Goal: Transaction & Acquisition: Purchase product/service

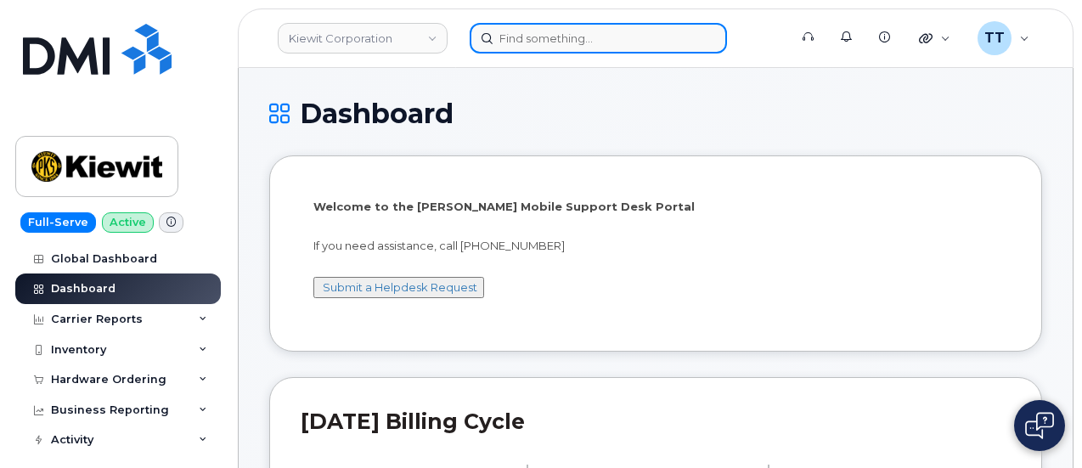
click at [599, 41] on input at bounding box center [597, 38] width 257 height 31
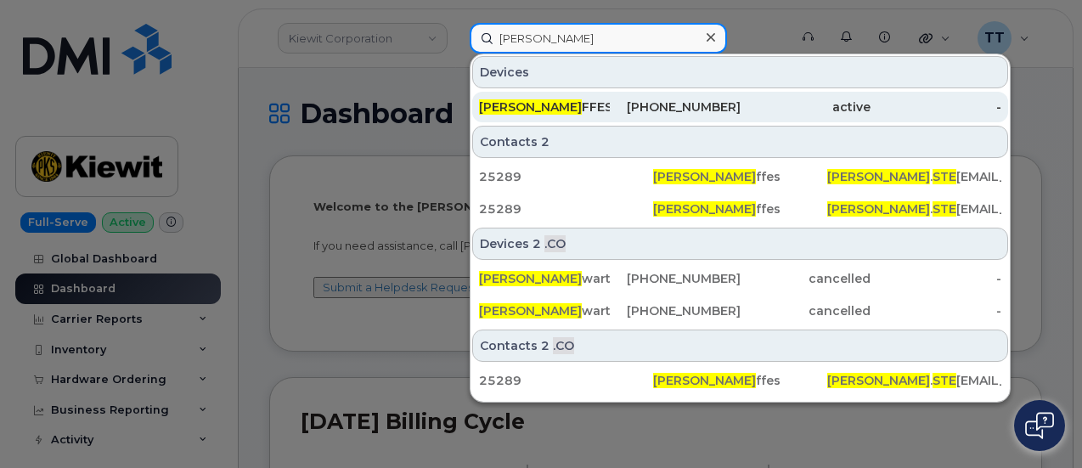
type input "robb ste"
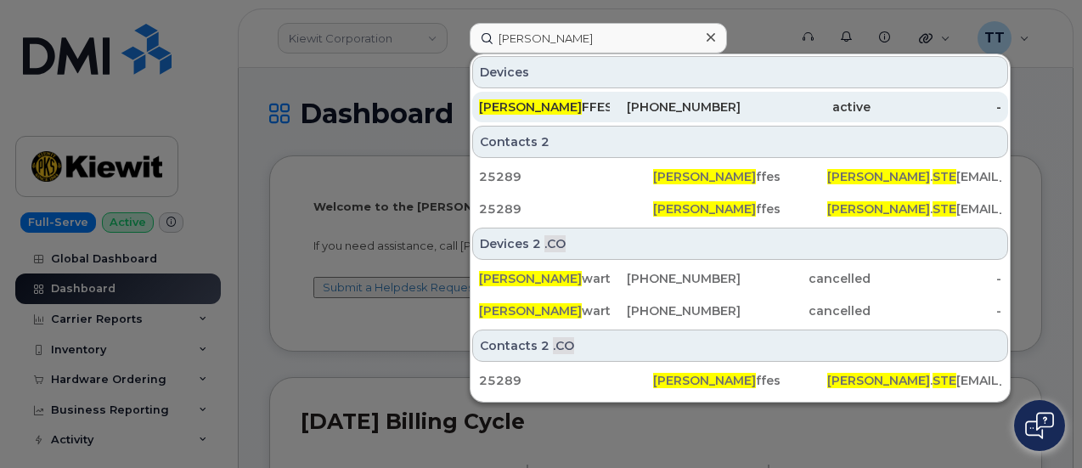
click at [565, 101] on div "ROBB STE FFES" at bounding box center [544, 106] width 131 height 17
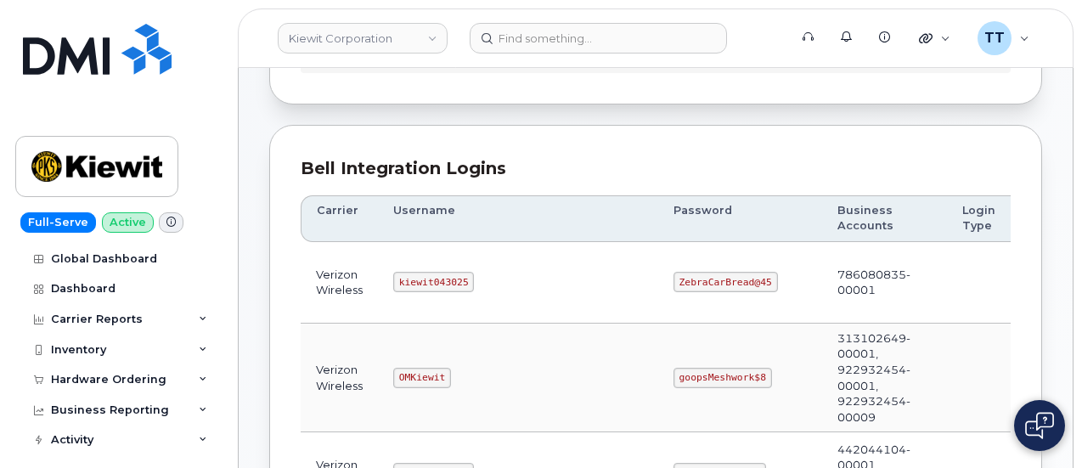
scroll to position [170, 0]
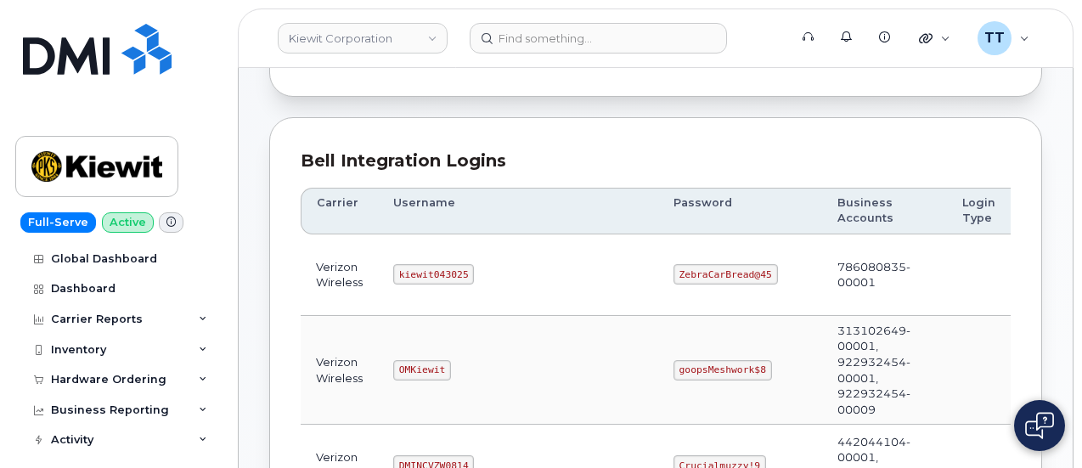
click at [402, 270] on code "kiewit043025" at bounding box center [433, 274] width 81 height 20
copy code "kiewit043025"
click at [673, 273] on code "ZebraCarBread@45" at bounding box center [725, 274] width 104 height 20
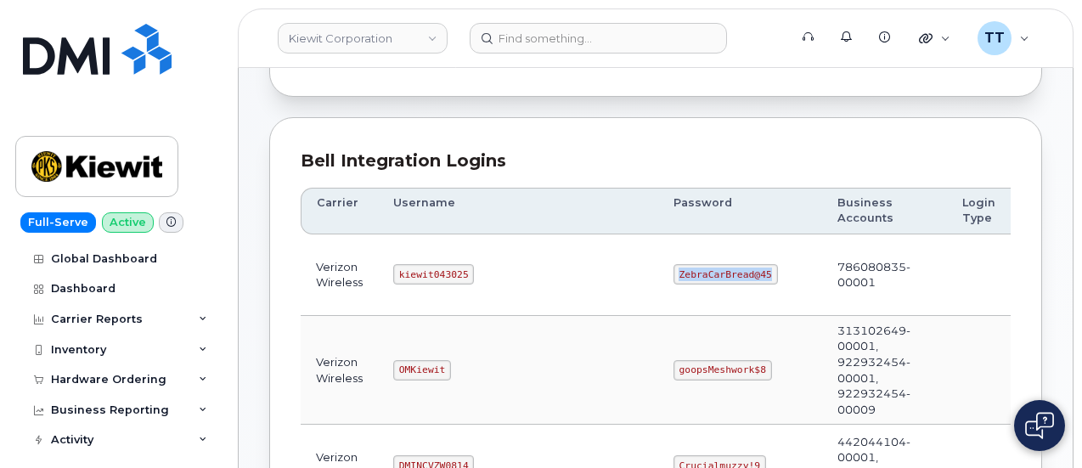
click at [673, 273] on code "ZebraCarBread@45" at bounding box center [725, 274] width 104 height 20
copy code "ZebraCarBread@45"
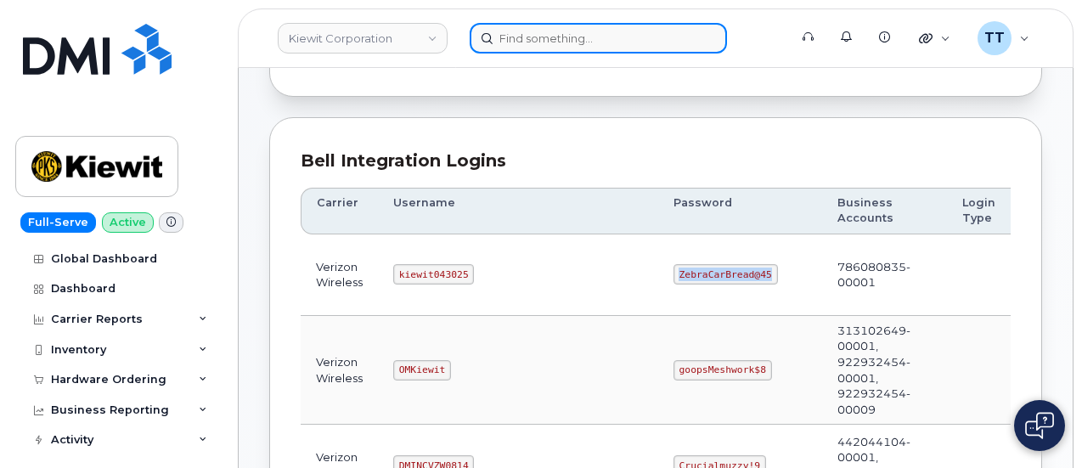
click at [566, 43] on input at bounding box center [597, 38] width 257 height 31
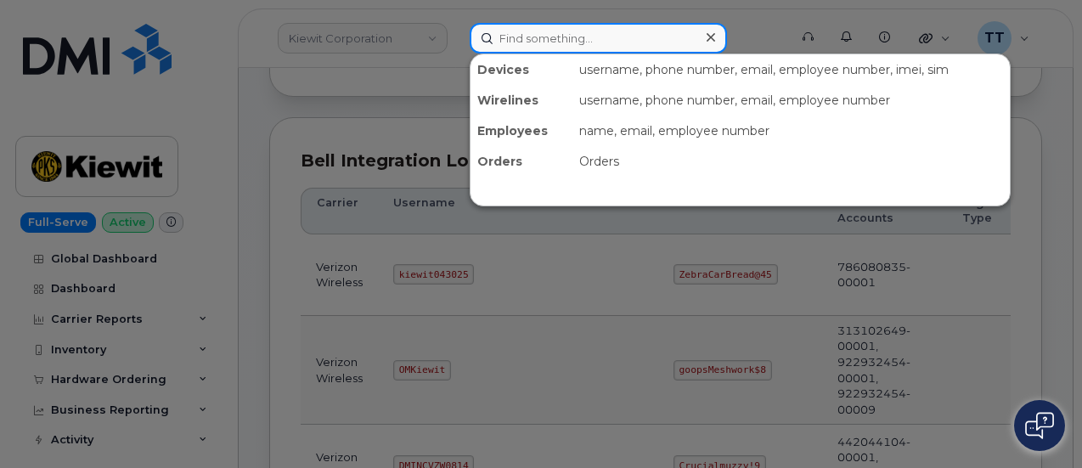
paste input "402-598-8892"
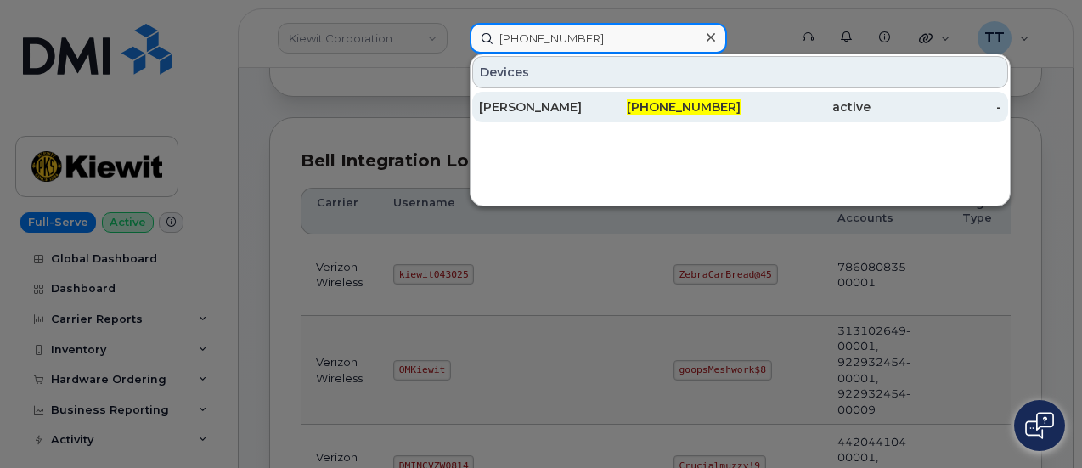
type input "402-598-8892"
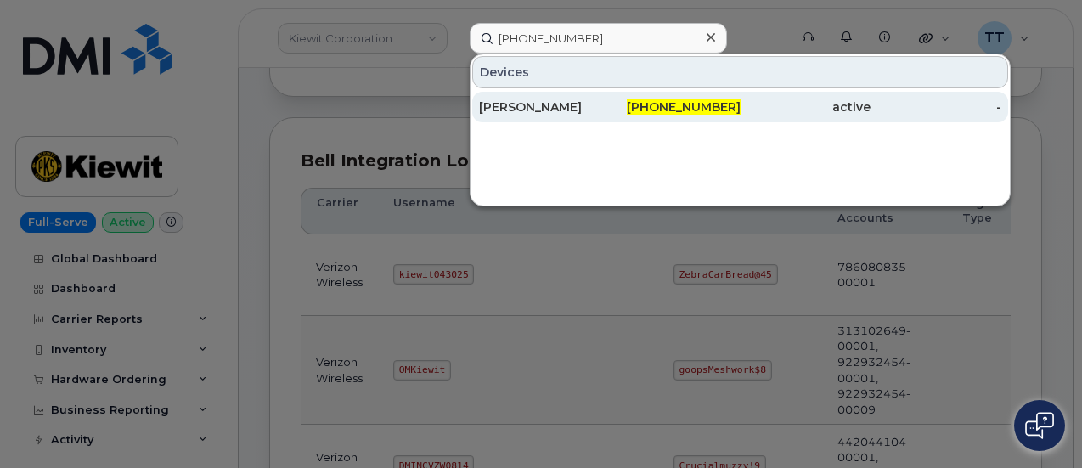
click at [579, 106] on div "[PERSON_NAME]" at bounding box center [544, 106] width 131 height 17
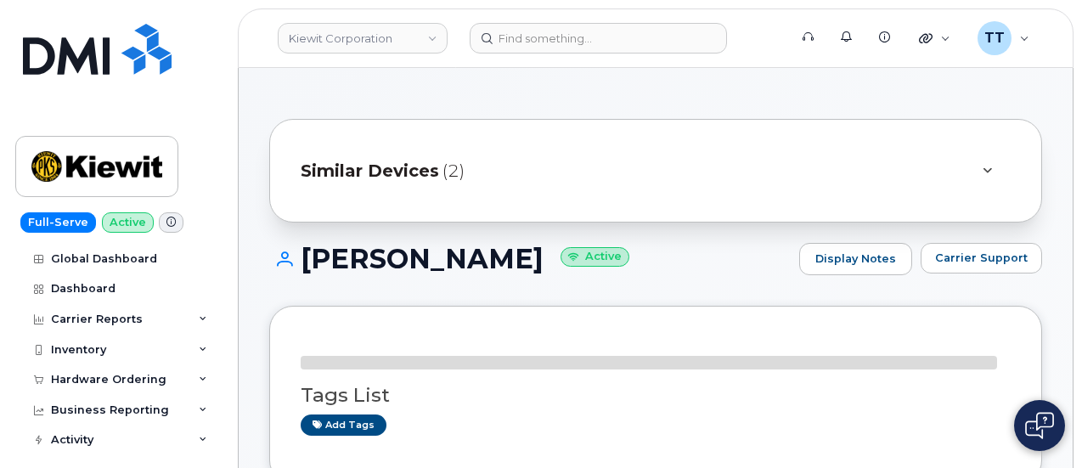
click at [406, 252] on h1 "Wesley Woodward Active" at bounding box center [529, 259] width 521 height 30
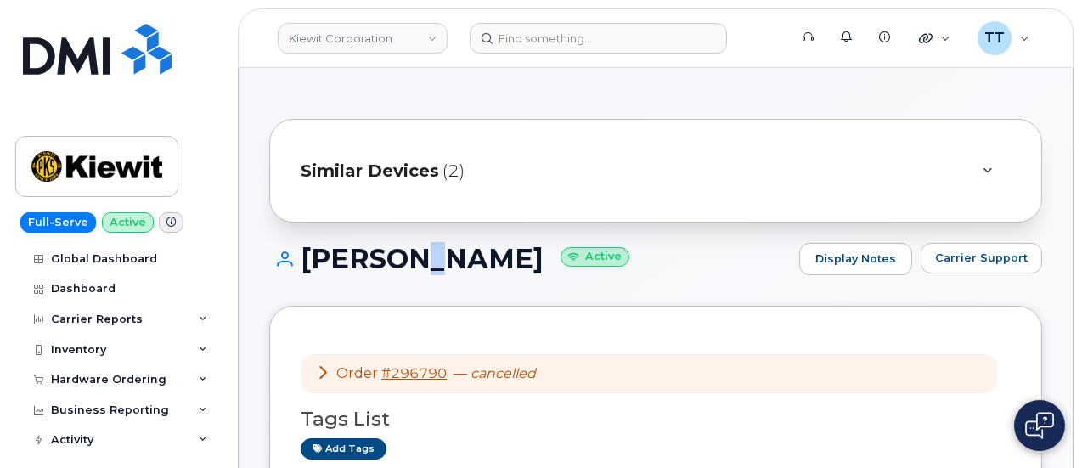
click at [406, 252] on h1 "Wesley Woodward Active" at bounding box center [529, 259] width 521 height 30
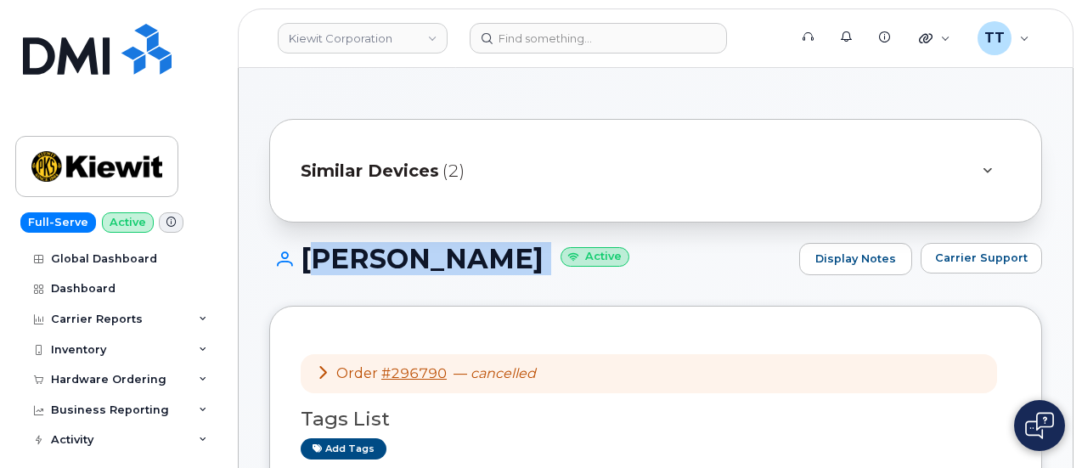
click at [406, 252] on h1 "Wesley Woodward Active" at bounding box center [529, 259] width 521 height 30
copy h1 "Wesley Woodward"
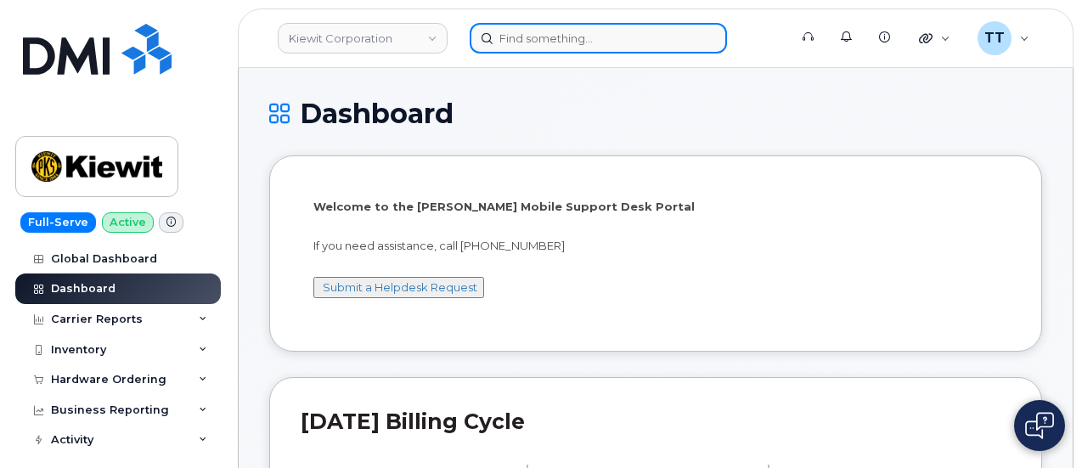
click at [577, 40] on input at bounding box center [597, 38] width 257 height 31
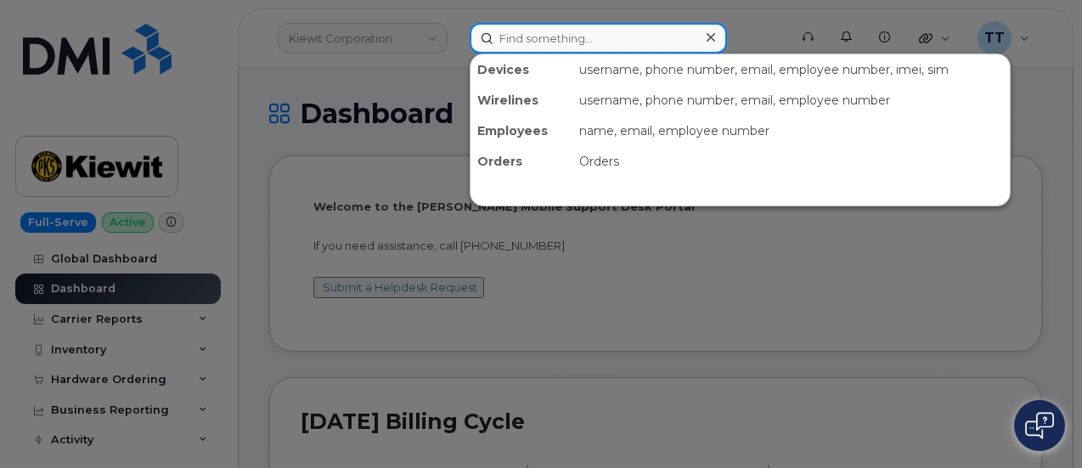
paste input "296790"
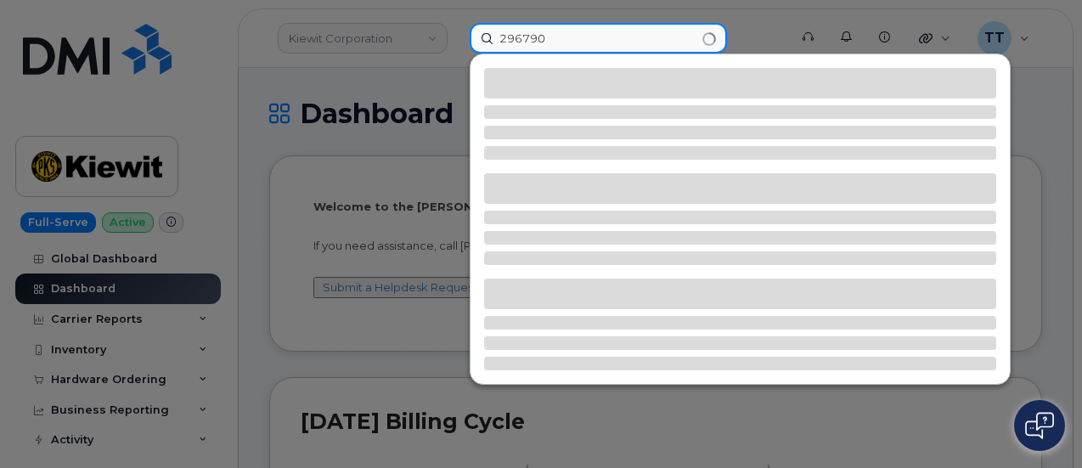
type input "296790"
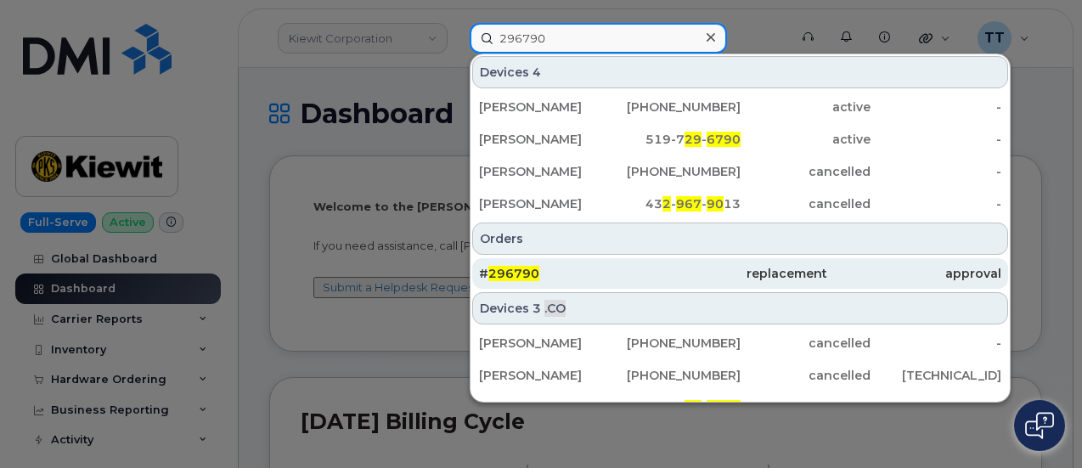
scroll to position [20, 0]
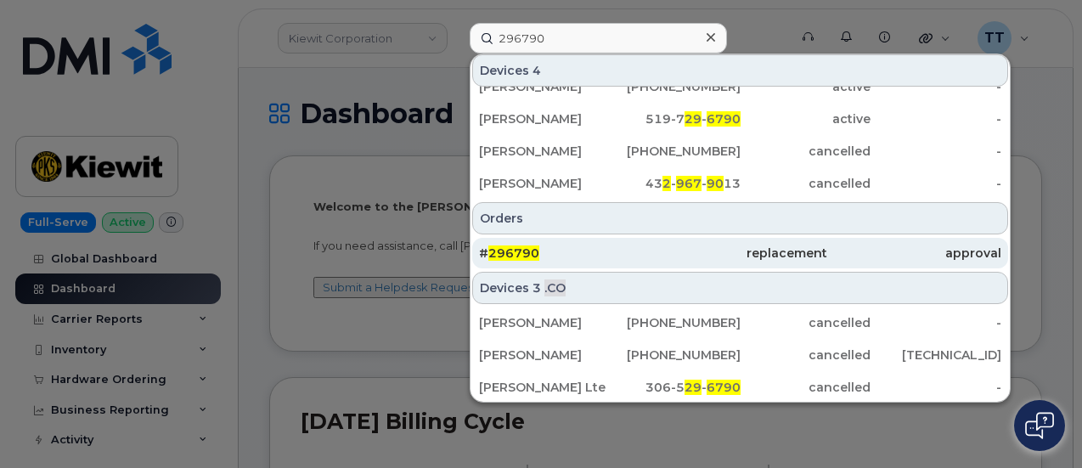
click at [562, 251] on div "# 296790" at bounding box center [566, 253] width 174 height 17
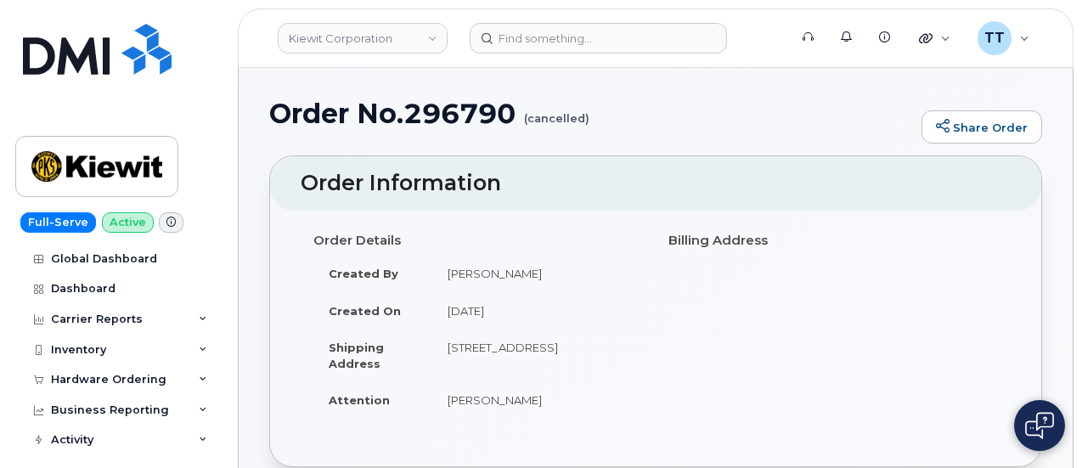
click at [443, 118] on h1 "Order No.296790 (cancelled)" at bounding box center [591, 113] width 644 height 30
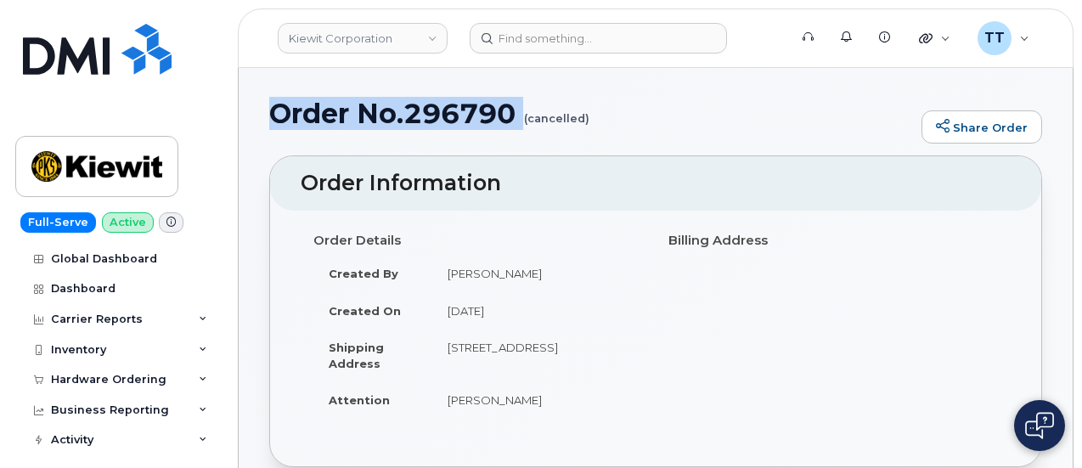
click at [443, 118] on h1 "Order No.296790 (cancelled)" at bounding box center [591, 113] width 644 height 30
drag, startPoint x: 444, startPoint y: 118, endPoint x: 413, endPoint y: 77, distance: 51.5
drag, startPoint x: 446, startPoint y: 345, endPoint x: 633, endPoint y: 363, distance: 187.7
click at [633, 363] on td "1819 S 176th St OMAHA NE 68130-4629 UNITED STATES" at bounding box center [537, 355] width 211 height 53
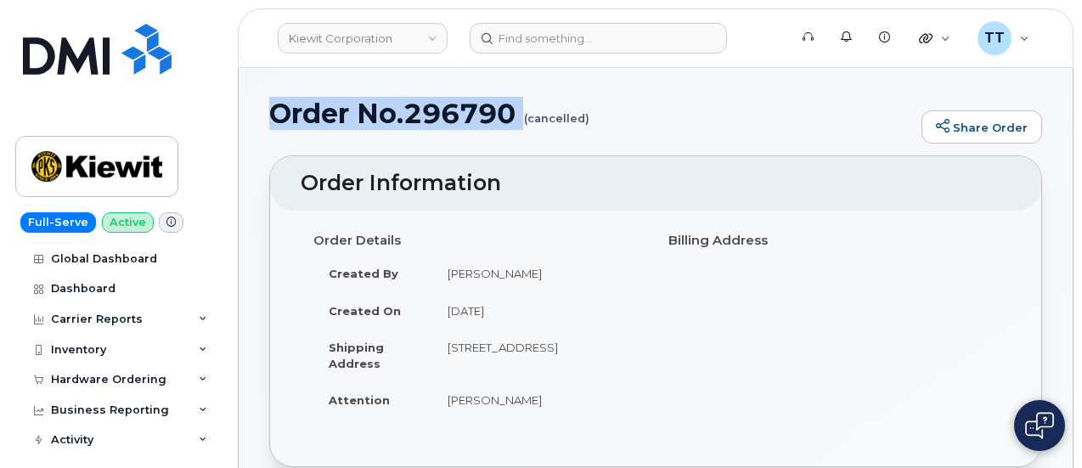
copy td "1819 S 176th St OMAHA NE 68130-4629 UNITED STATES"
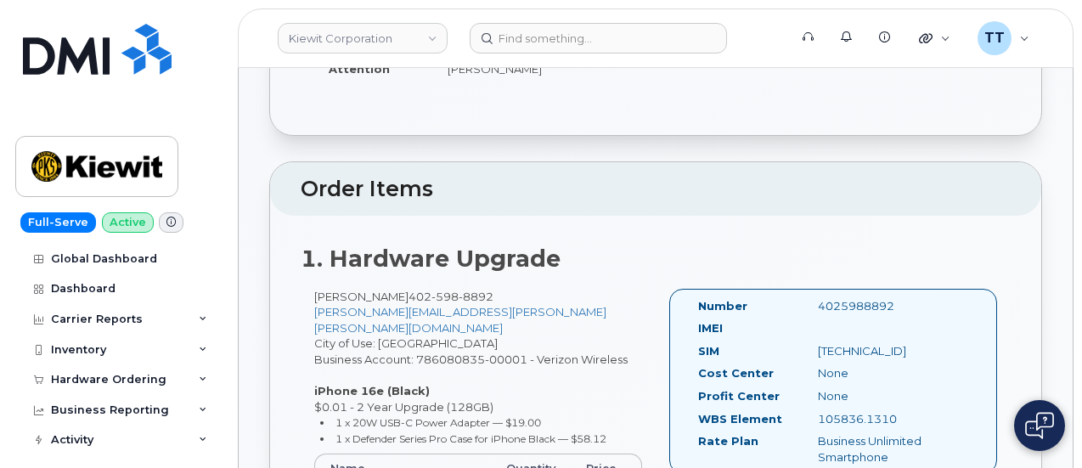
scroll to position [494, 0]
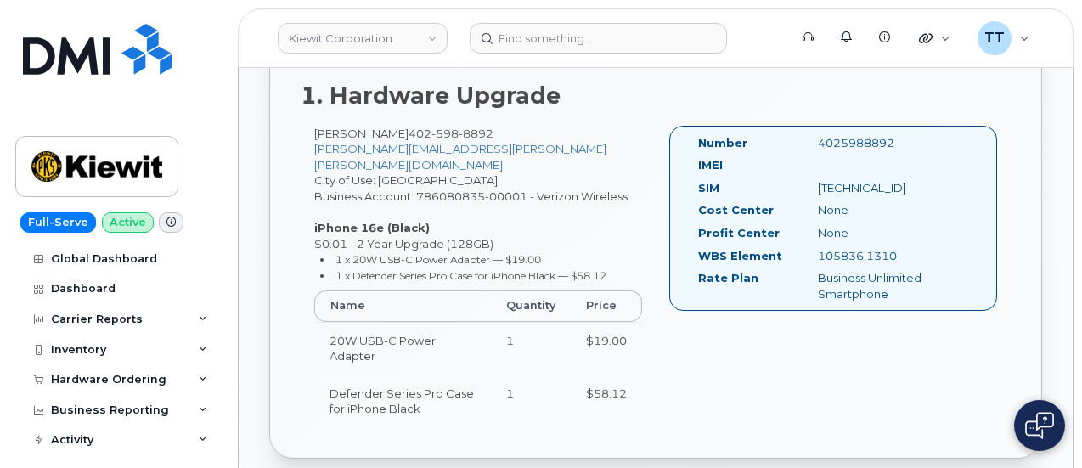
click at [855, 249] on div "105836.1310" at bounding box center [889, 256] width 168 height 16
copy div "105836.1310"
click at [764, 346] on div "Wesley Woodward 402 598 8892 WESLEY.WOODWARD@KIEWIT.COM City of Use: Omaha Busi…" at bounding box center [656, 284] width 710 height 317
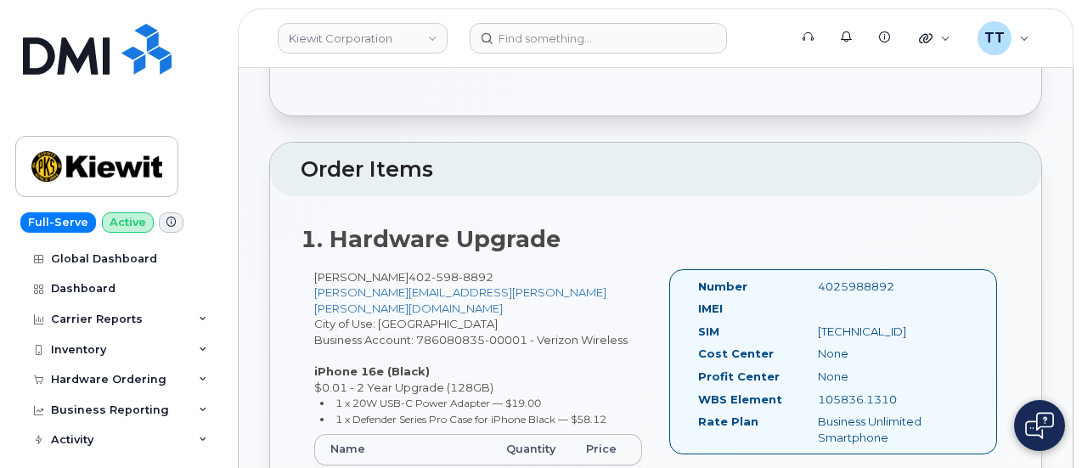
scroll to position [509, 0]
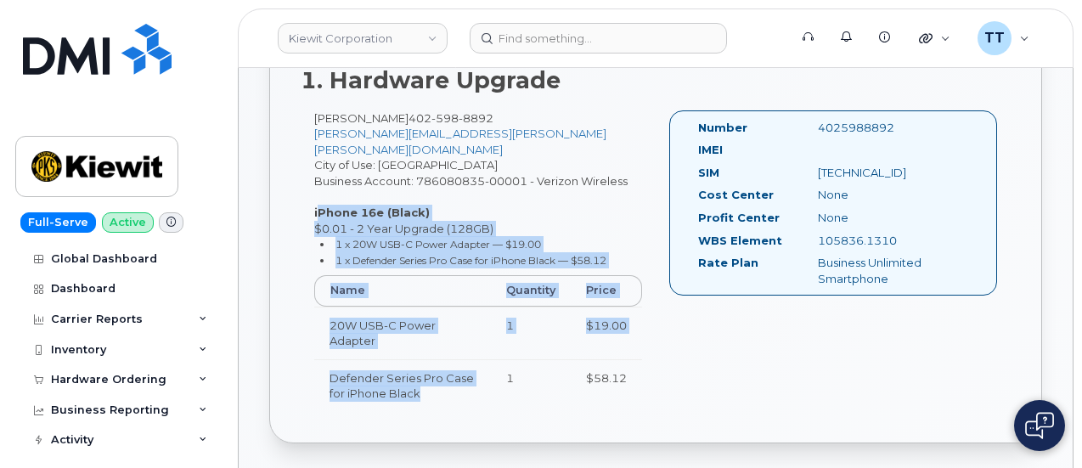
drag, startPoint x: 312, startPoint y: 194, endPoint x: 464, endPoint y: 378, distance: 237.6
click at [464, 378] on div "Wesley Woodward 402 598 8892 WESLEY.WOODWARD@KIEWIT.COM City of Use: Omaha Busi…" at bounding box center [478, 268] width 355 height 317
copy div "iPhone 16e (Black) $0.01 - 2 Year Upgrade (128GB) 1 x 20W USB-C Power Adapter —…"
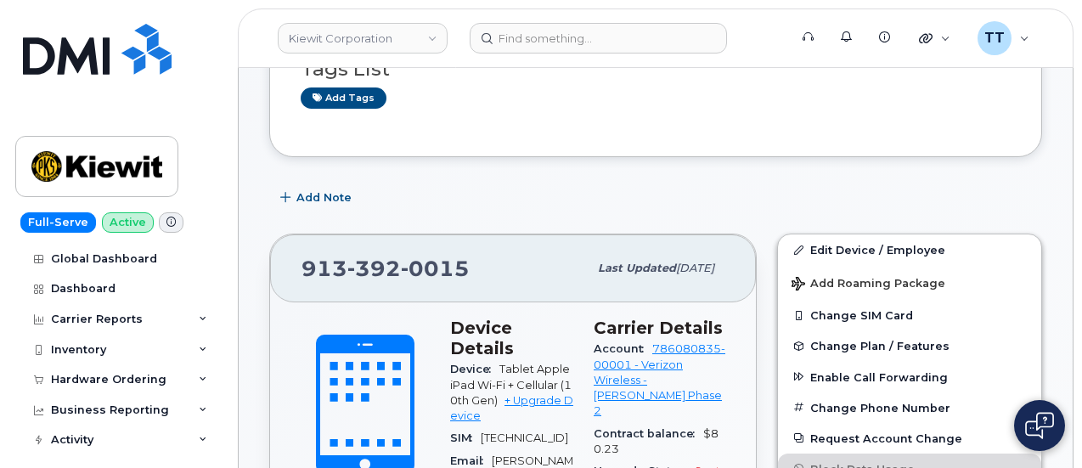
scroll to position [170, 0]
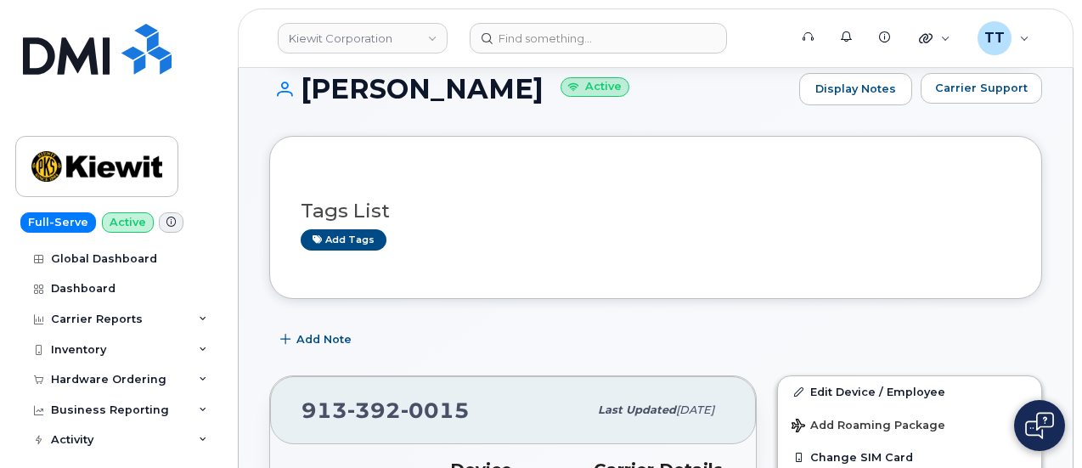
click at [359, 93] on h1 "ROBB STEFFES Active" at bounding box center [529, 89] width 521 height 30
click at [360, 92] on h1 "ROBB STEFFES Active" at bounding box center [529, 89] width 521 height 30
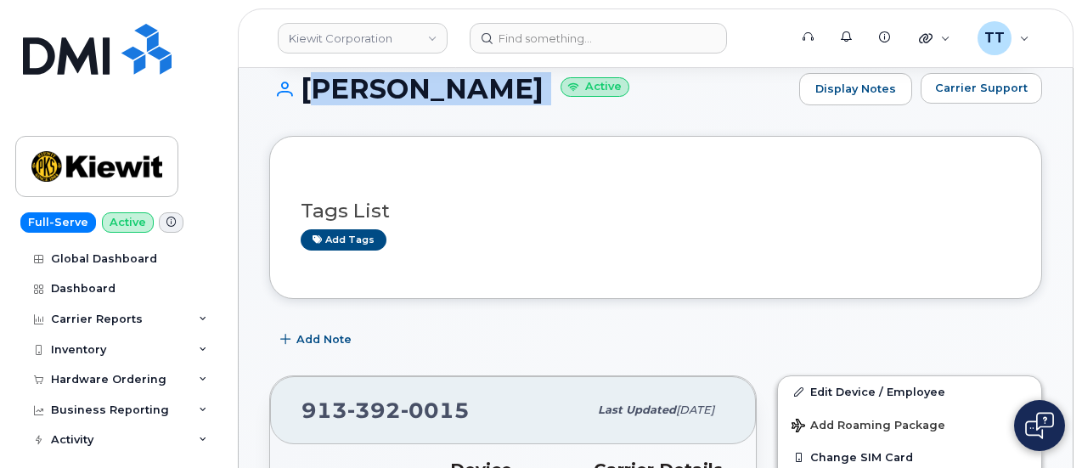
click at [360, 91] on h1 "ROBB STEFFES Active" at bounding box center [529, 89] width 521 height 30
copy h1 "ROBB STEFFES"
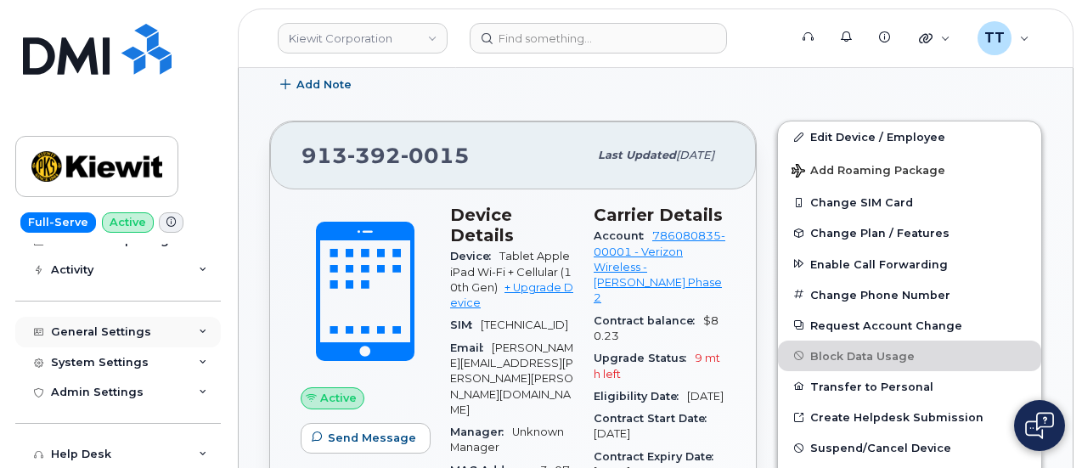
scroll to position [85, 0]
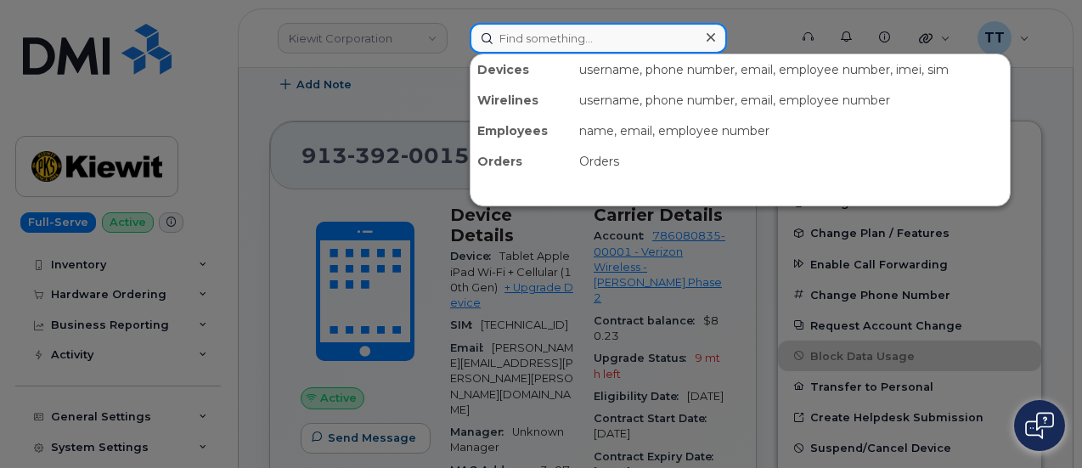
click at [543, 37] on input at bounding box center [597, 38] width 257 height 31
paste input "[PERSON_NAME]"
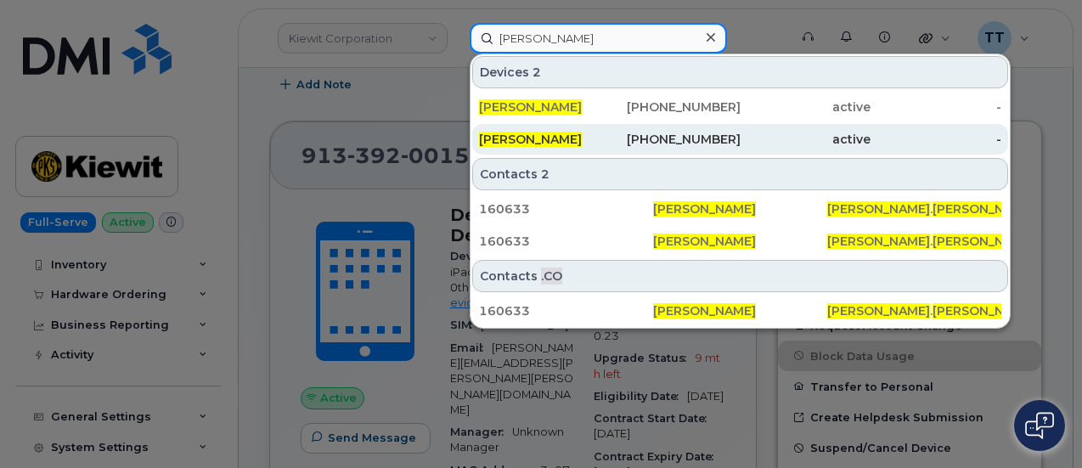
type input "[PERSON_NAME]"
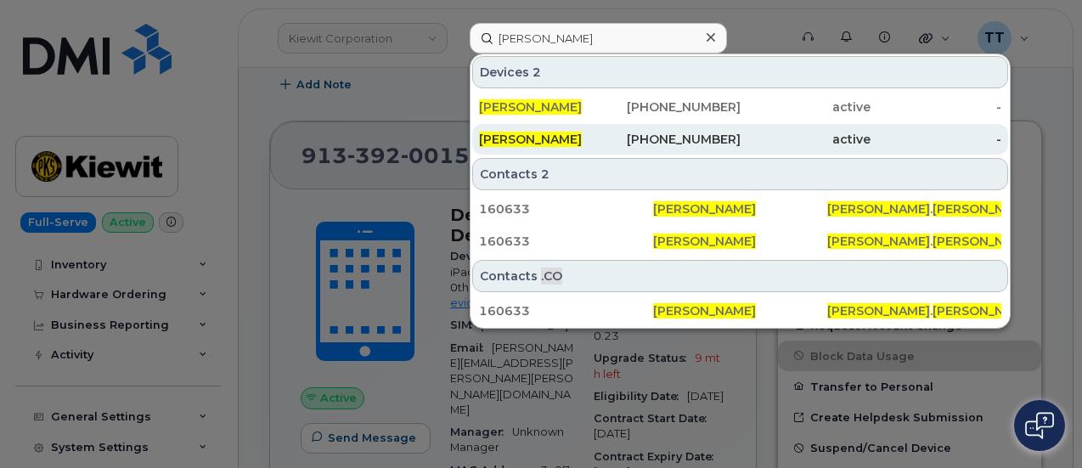
click at [582, 143] on span "[PERSON_NAME]" at bounding box center [530, 139] width 103 height 15
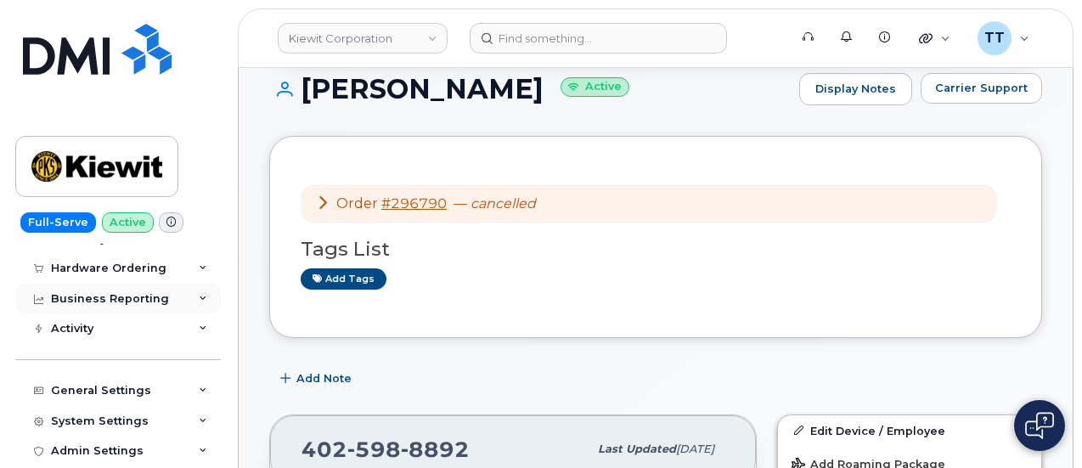
scroll to position [85, 0]
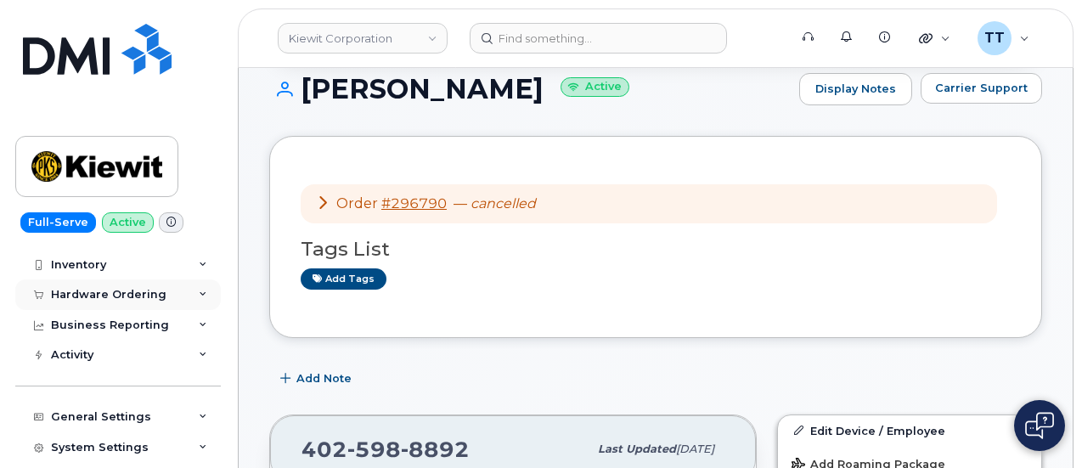
click at [124, 304] on div "Hardware Ordering" at bounding box center [117, 294] width 205 height 31
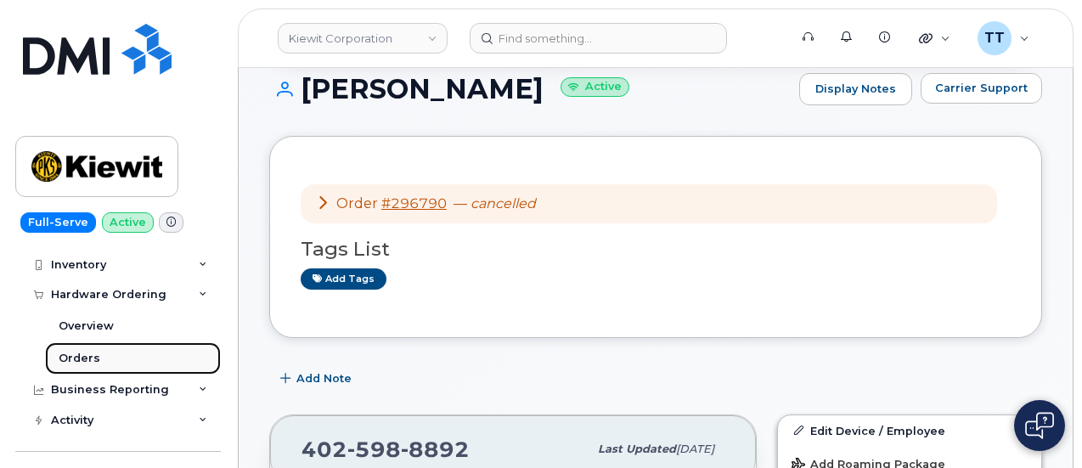
click at [117, 352] on link "Orders" at bounding box center [133, 358] width 176 height 32
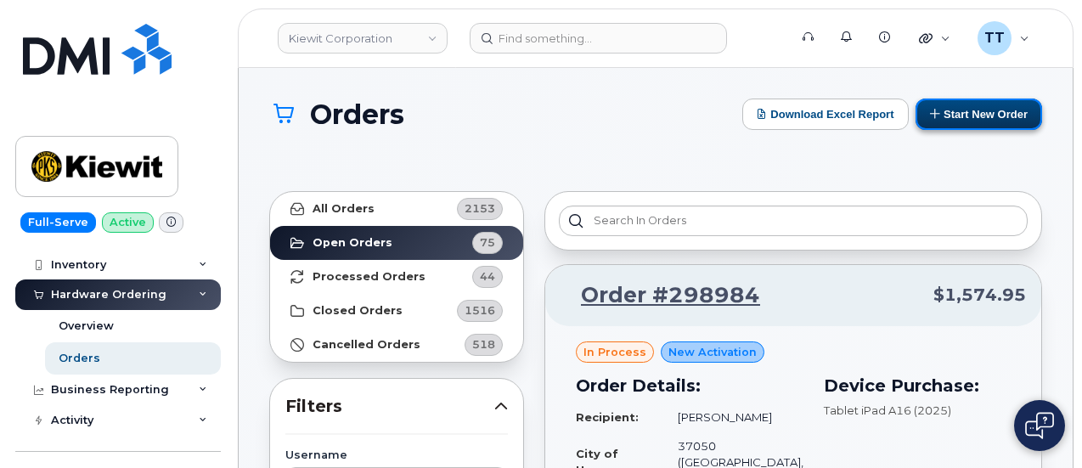
click at [947, 101] on button "Start New Order" at bounding box center [978, 113] width 127 height 31
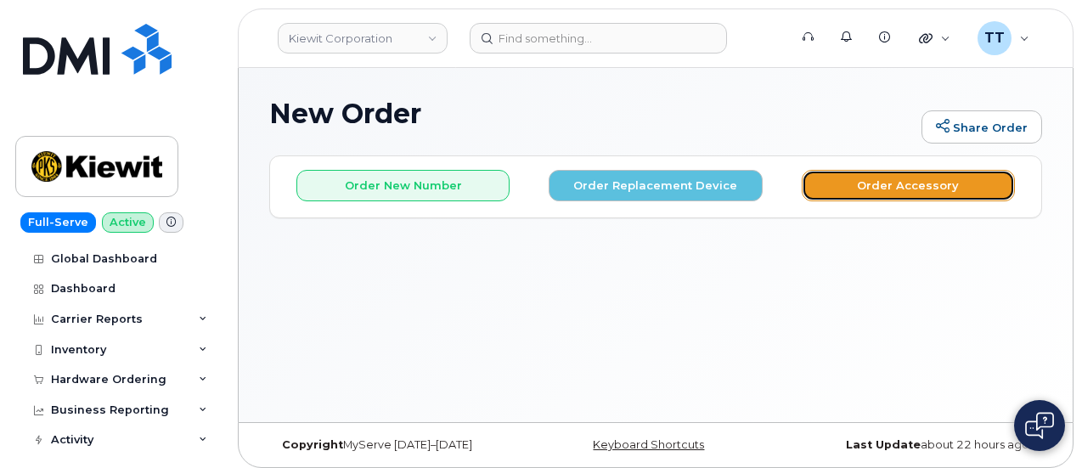
click at [919, 180] on button "Order Accessory" at bounding box center [907, 185] width 213 height 31
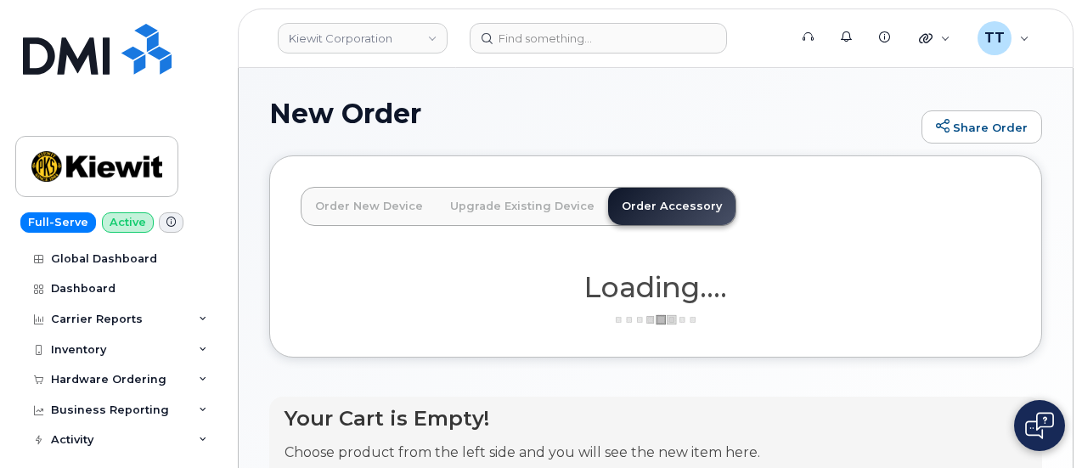
click at [341, 211] on link "Order New Device" at bounding box center [368, 206] width 135 height 37
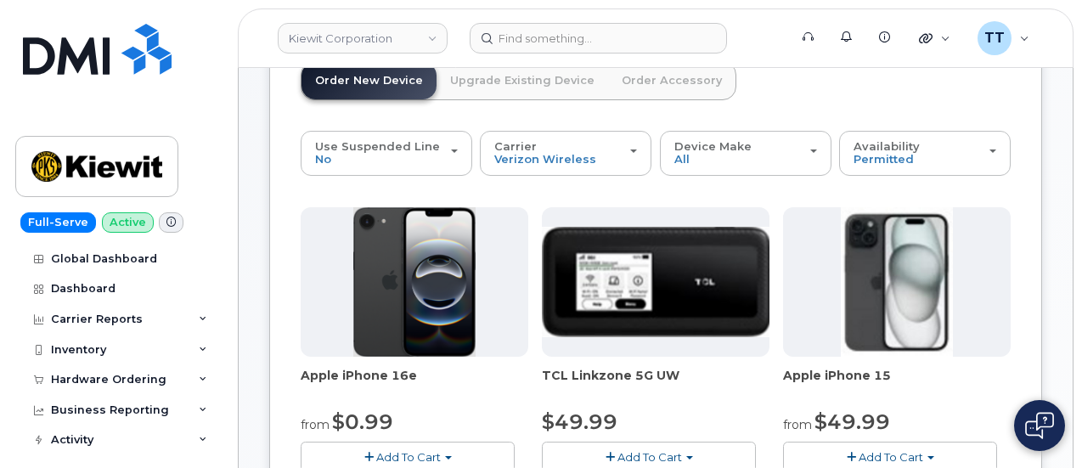
scroll to position [340, 0]
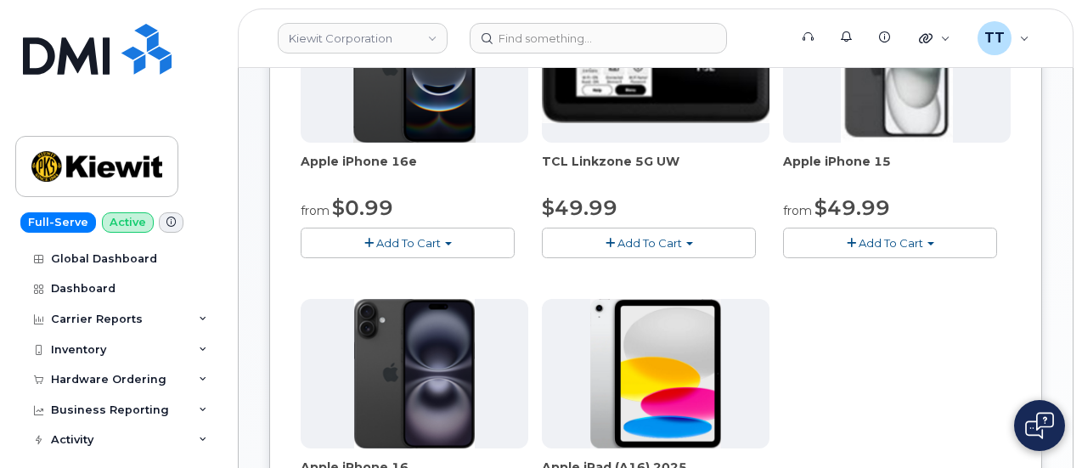
click at [376, 250] on span "Add To Cart" at bounding box center [408, 243] width 65 height 14
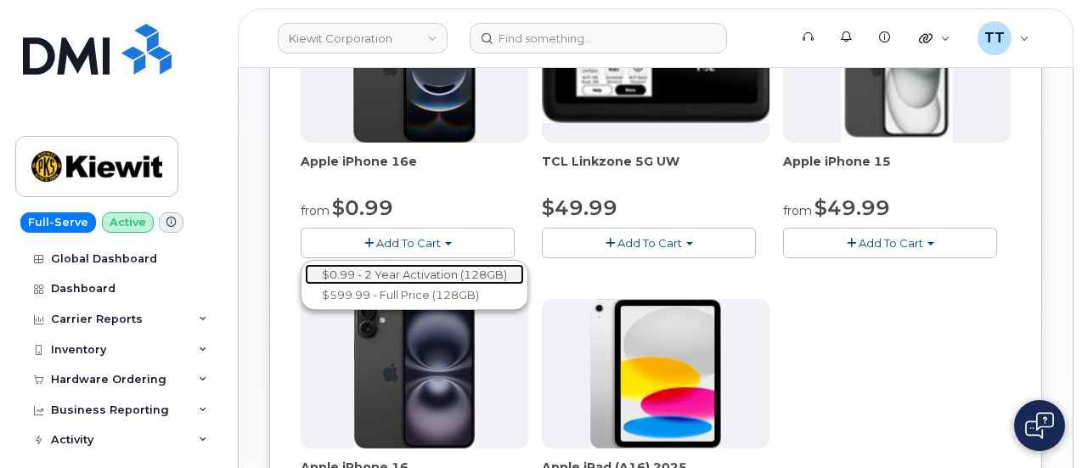
click at [368, 285] on link "$0.99 - 2 Year Activation (128GB)" at bounding box center [414, 274] width 219 height 21
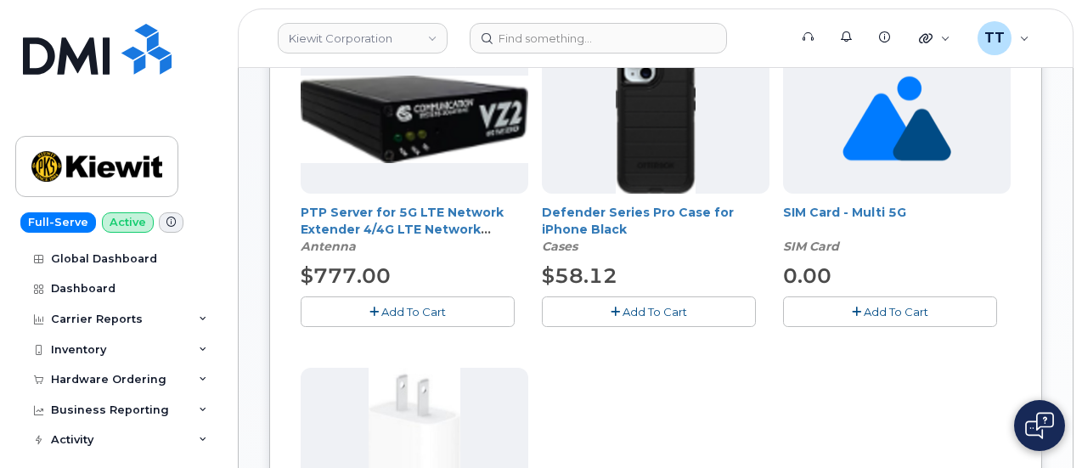
click at [622, 310] on span "Add To Cart" at bounding box center [654, 312] width 65 height 14
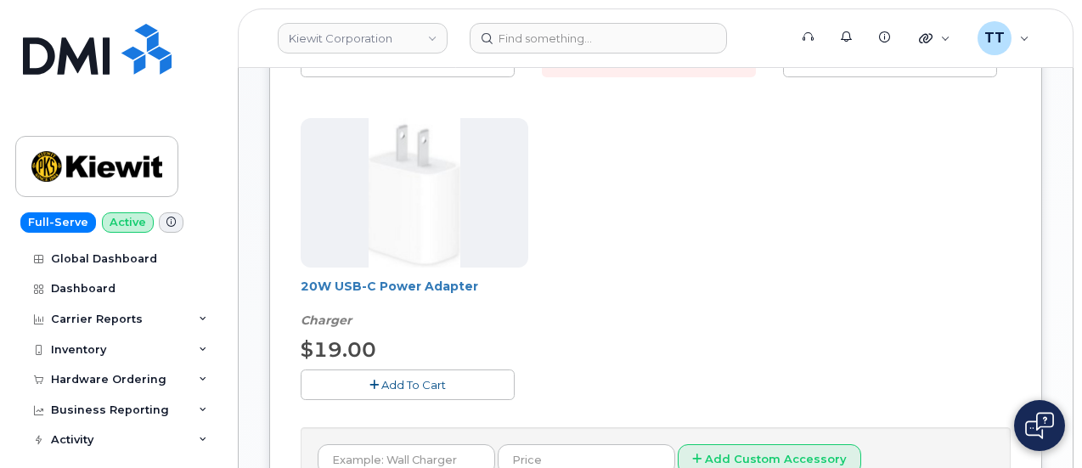
scroll to position [679, 0]
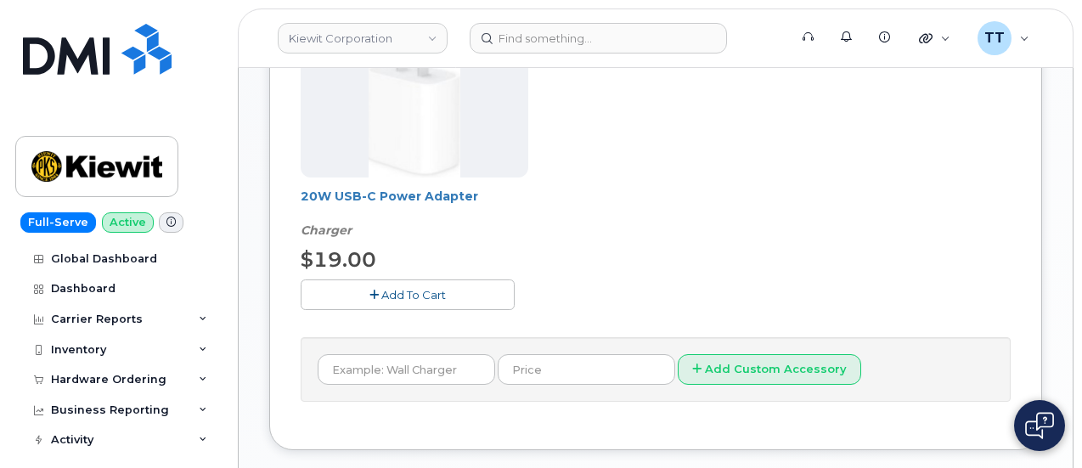
click at [381, 294] on span "Add To Cart" at bounding box center [413, 295] width 65 height 14
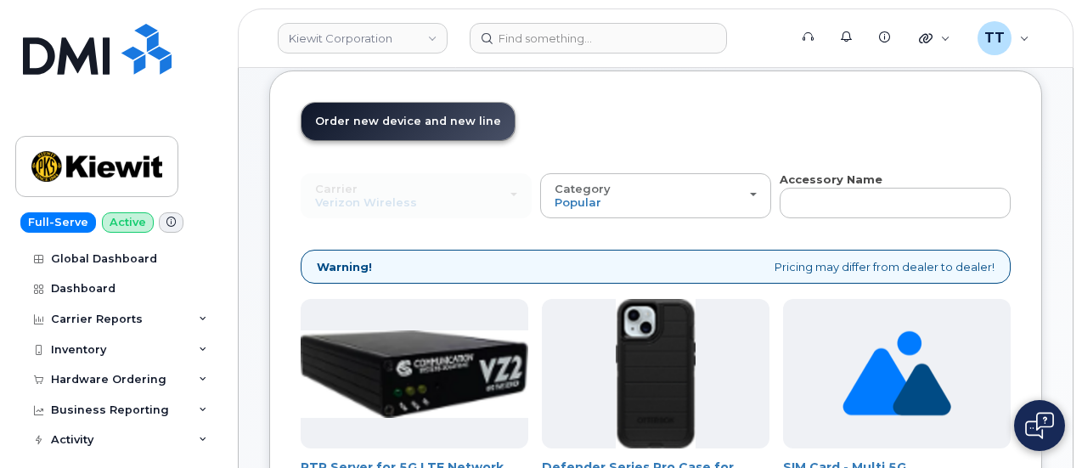
scroll to position [340, 0]
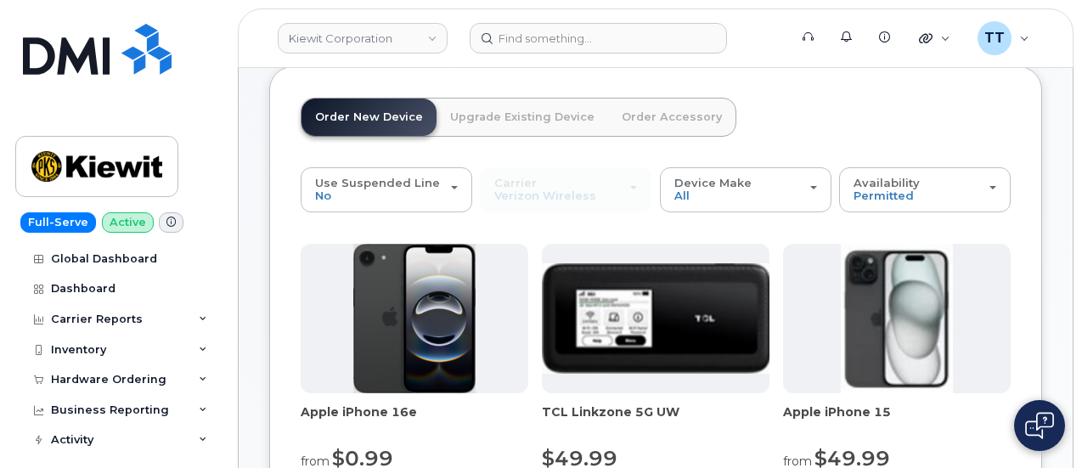
scroll to position [255, 0]
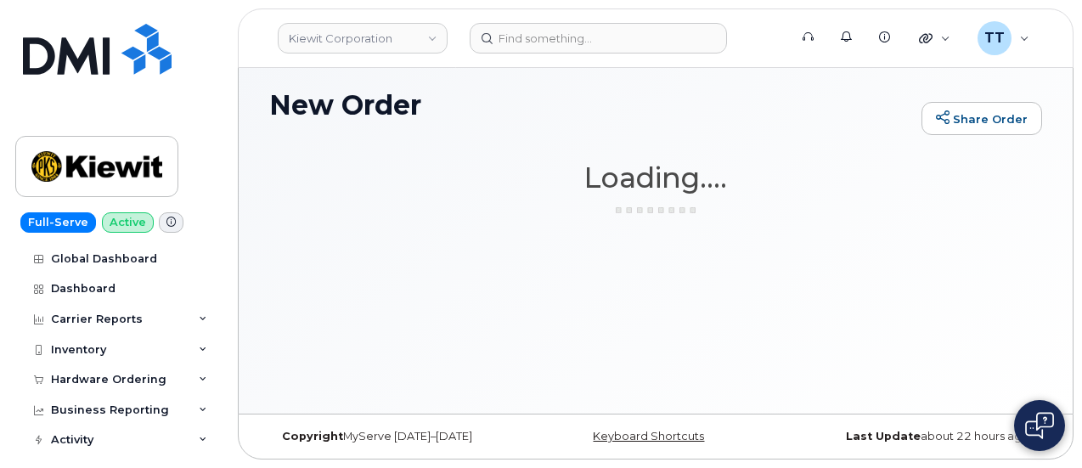
scroll to position [8, 0]
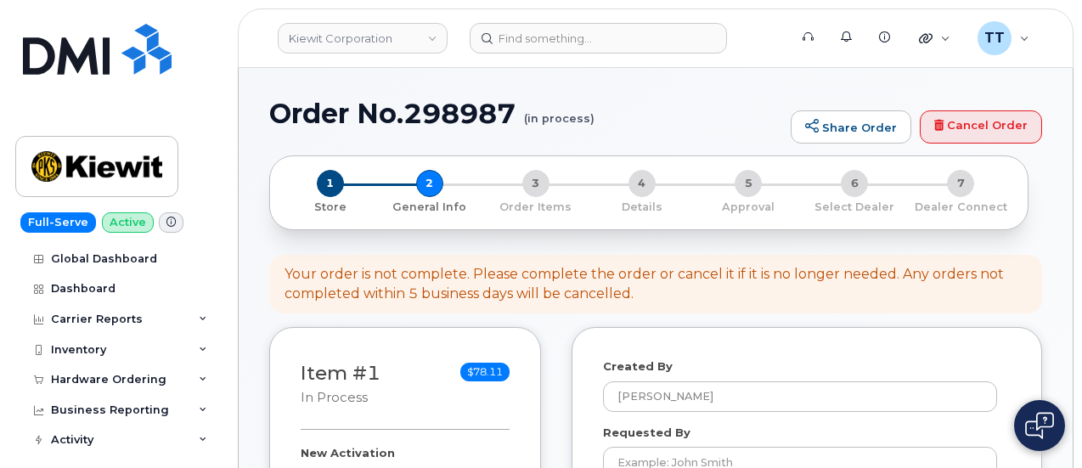
select select
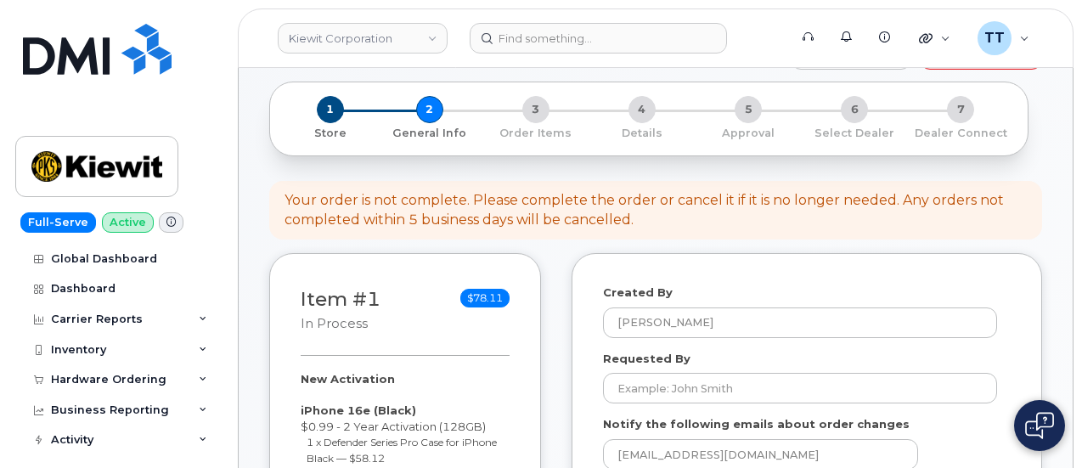
scroll to position [170, 0]
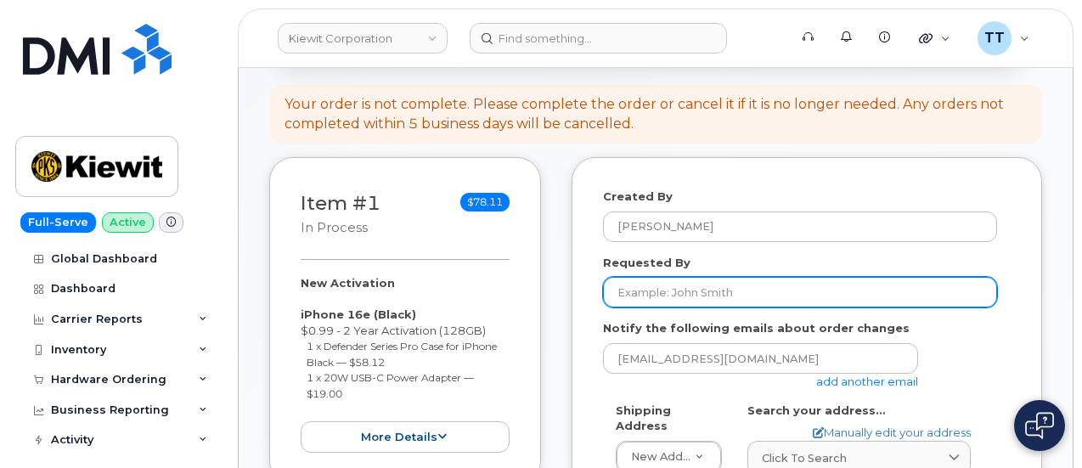
click at [682, 289] on input "Requested By" at bounding box center [800, 292] width 394 height 31
click at [666, 291] on input "Requested By" at bounding box center [800, 292] width 394 height 31
click at [720, 293] on input "Requested By" at bounding box center [800, 292] width 394 height 31
paste input "[PERSON_NAME]"
type input "[PERSON_NAME]"
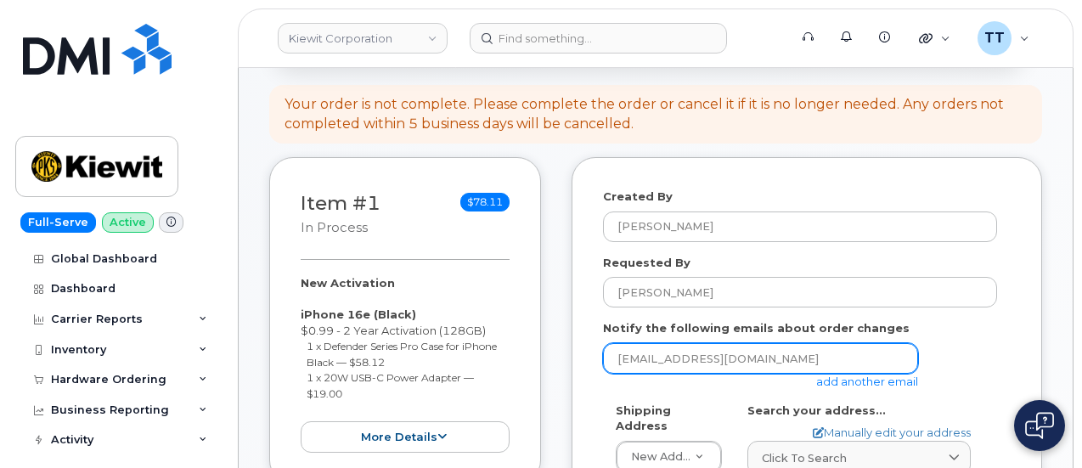
click at [678, 354] on input "[EMAIL_ADDRESS][DOMAIN_NAME]" at bounding box center [760, 358] width 315 height 31
click at [678, 350] on input "[EMAIL_ADDRESS][DOMAIN_NAME]" at bounding box center [760, 358] width 315 height 31
paste input "[PERSON_NAME][EMAIL_ADDRESS][PERSON_NAME][PERSON_NAME][DOMAIN_NAME]"
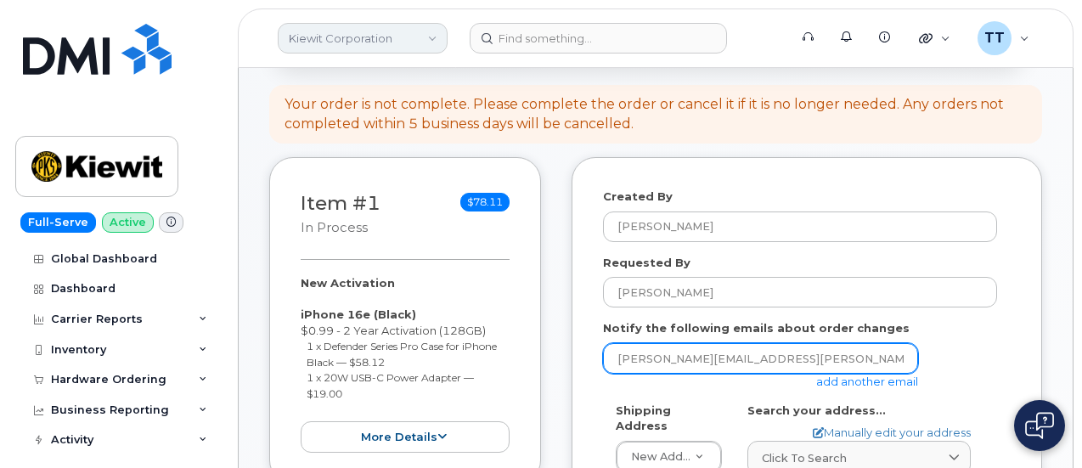
type input "[PERSON_NAME][EMAIL_ADDRESS][PERSON_NAME][PERSON_NAME][DOMAIN_NAME]"
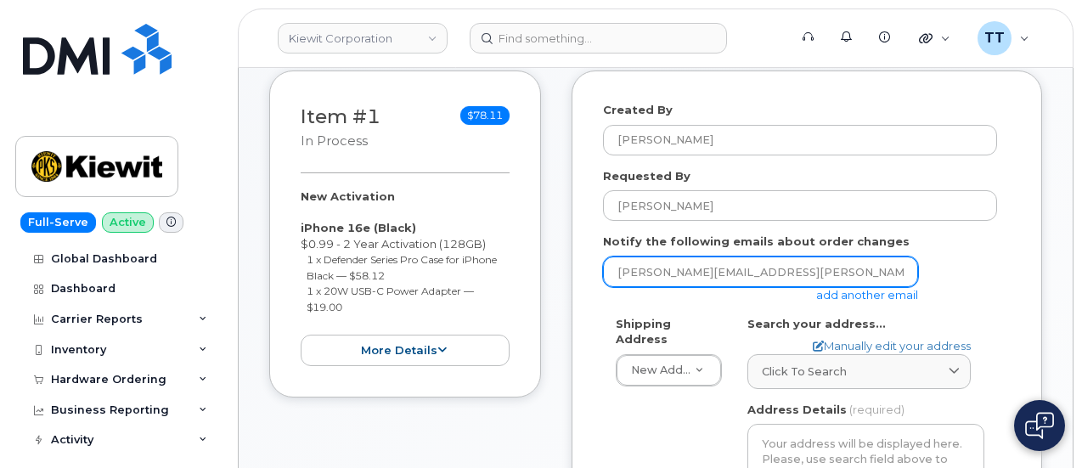
scroll to position [340, 0]
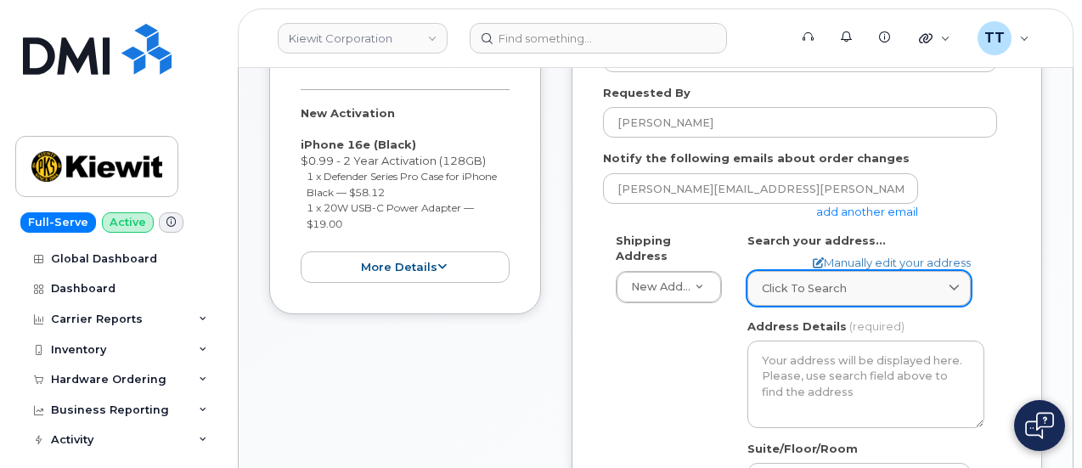
click at [840, 284] on span "Click to search" at bounding box center [804, 288] width 85 height 16
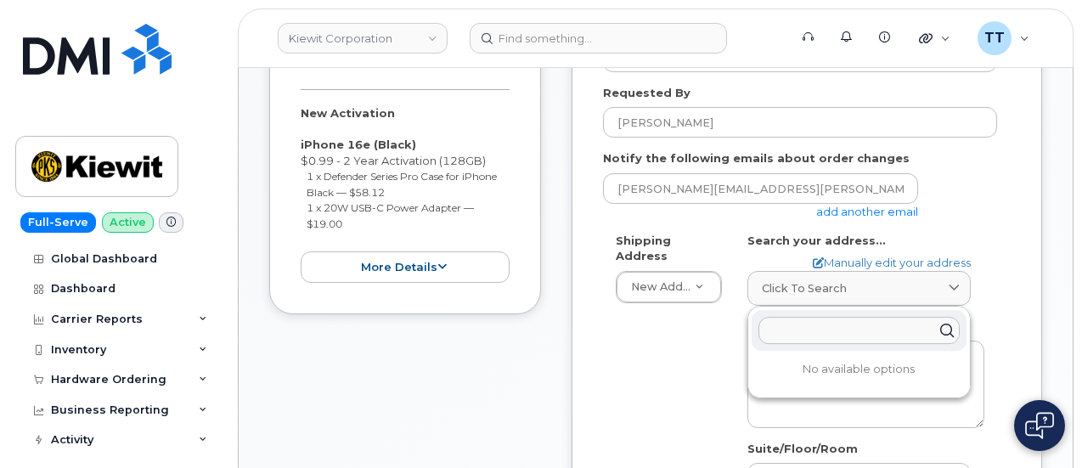
paste input "1819 S 176th St OMAHA NE 68130-4629 UNITED STATES"
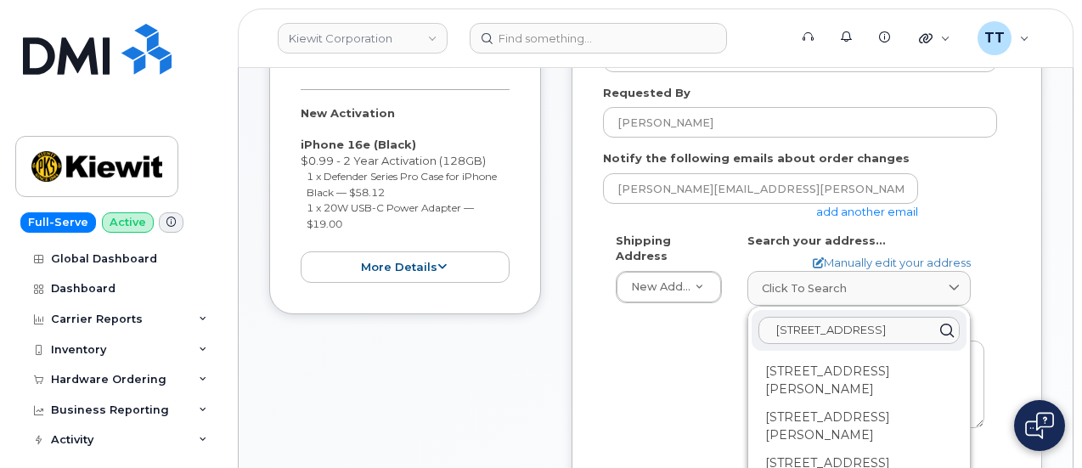
scroll to position [0, 0]
type input "1"
click at [856, 257] on link "Manually edit your address" at bounding box center [891, 263] width 158 height 16
select select
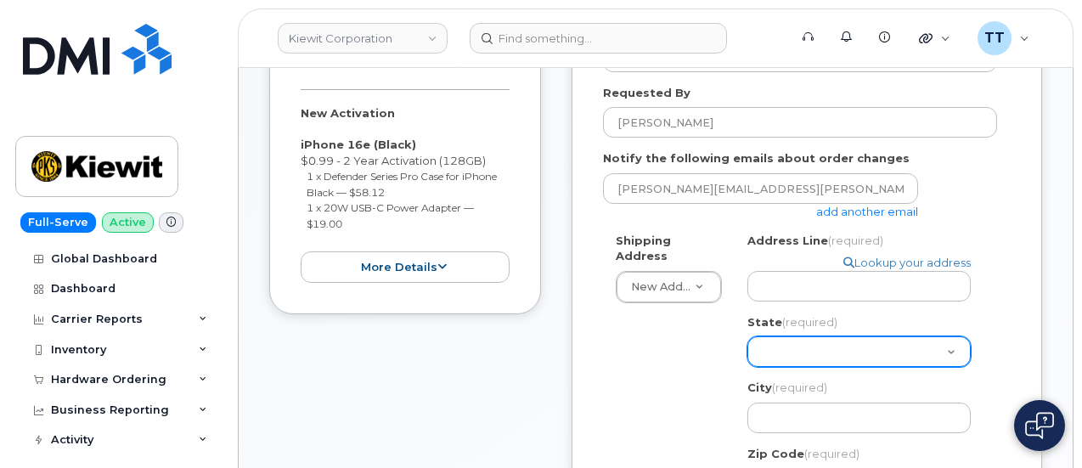
scroll to position [424, 0]
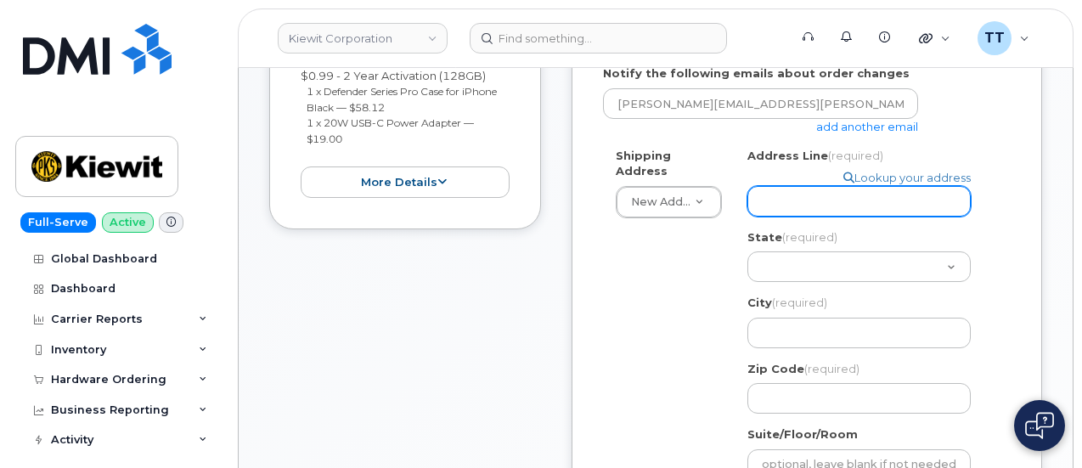
click at [812, 203] on input "Address Line (required)" at bounding box center [858, 201] width 223 height 31
drag, startPoint x: 812, startPoint y: 203, endPoint x: 789, endPoint y: 208, distance: 23.5
click at [790, 211] on input "Address Line (required)" at bounding box center [858, 201] width 223 height 31
paste input "1819 S 176th St OMAHA NE 68130-4629 UNITED STATES"
select select
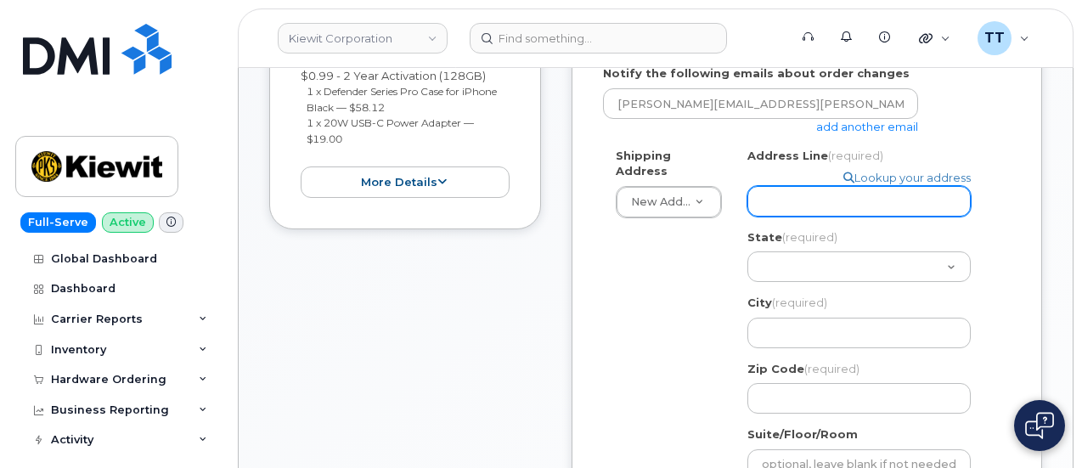
type input "1819 S 176th St OMAHA NE 68130-4629 UNITED STATES"
select select
type input "1819 S 176th St OMAHA NE 68130-4629 UNITED STATE"
select select
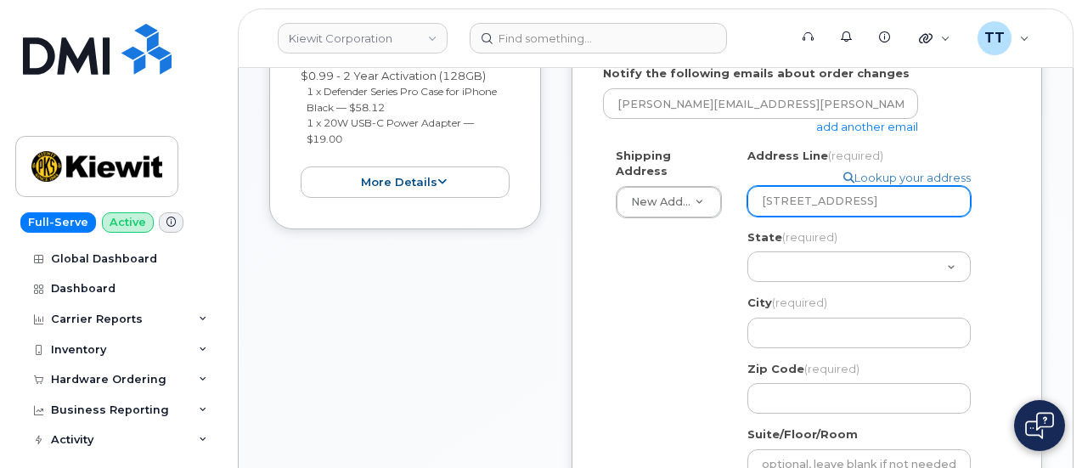
type input "1819 S 176th St OMAHA NE 68130-4629 UNITED STAT"
select select
type input "1819 S 176th St OMAHA NE 68130-4629 UNITED STA"
select select
type input "1819 S 176th St OMAHA NE 68130-4629 UNITED ST"
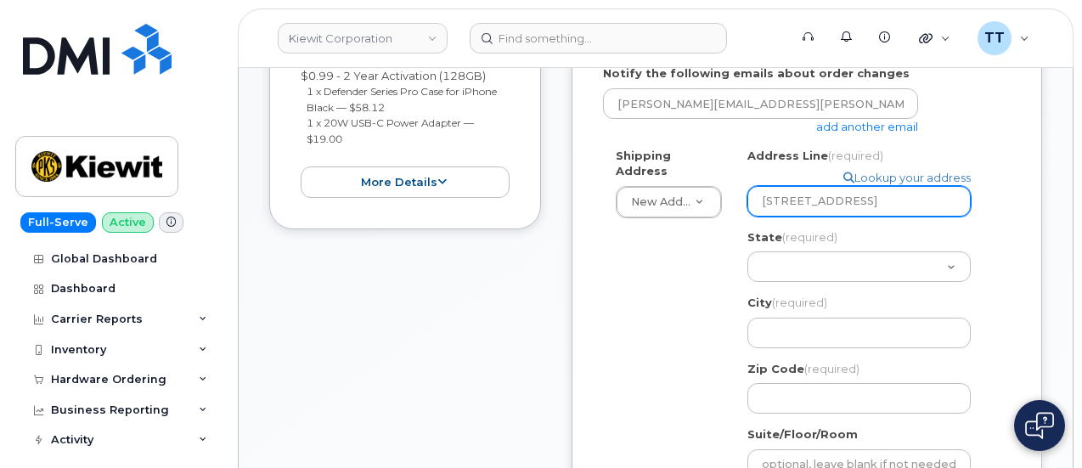
select select
type input "1819 S 176th St OMAHA NE 68130-4629 UNITED S"
select select
type input "1819 S 176th St OMAHA NE 68130-4629 UNITED"
select select
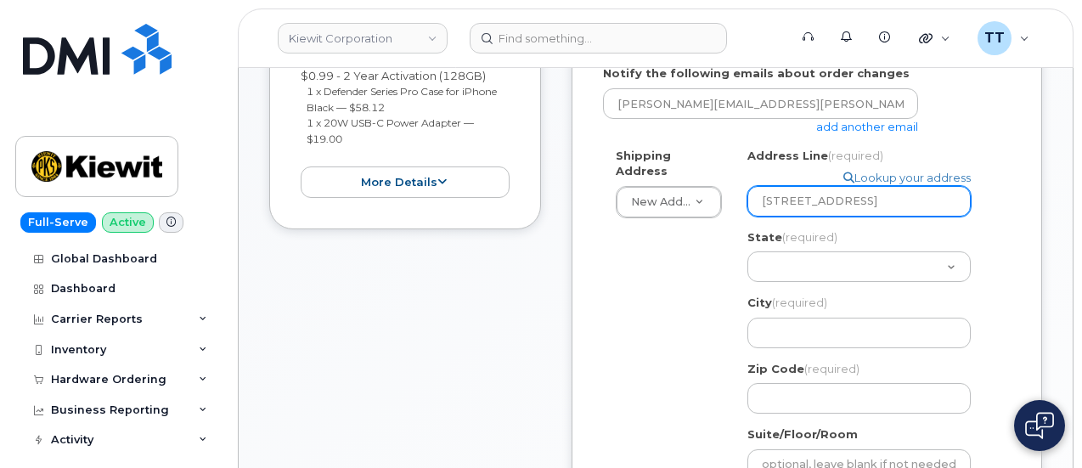
type input "1819 S 176th St OMAHA NE 68130-4629 UNITE"
select select
type input "1819 S 176th St OMAHA NE 68130-4629 UNIT"
select select
type input "1819 S 176th St OMAHA NE 68130-4629 UNI"
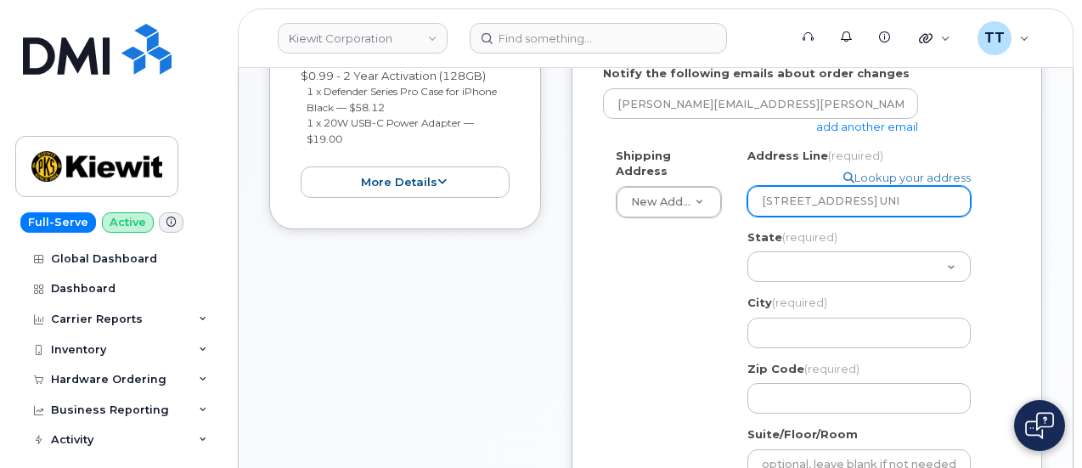
select select
type input "1819 S 176th St OMAHA NE 68130-4629 UN"
select select
type input "1819 S 176th St OMAHA NE 68130-4629 U"
select select
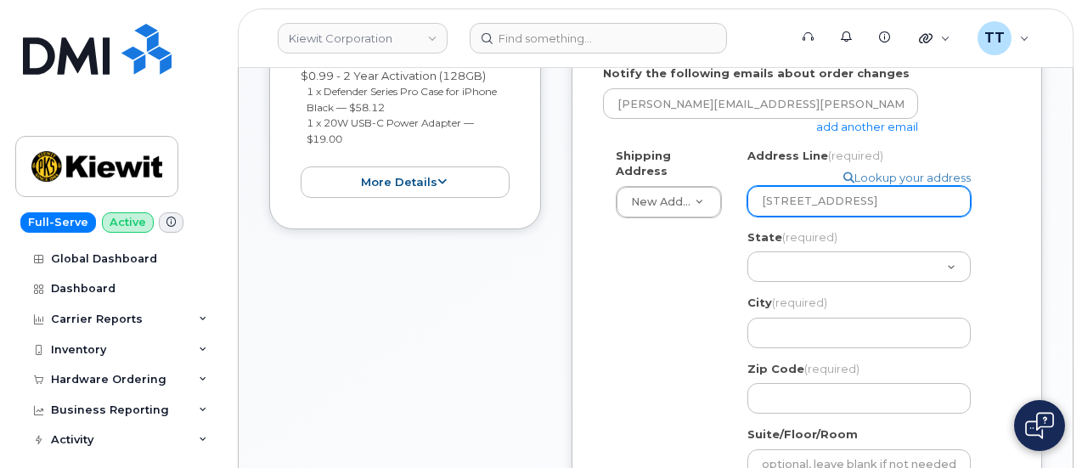
type input "1819 S 176th St OMAHA NE 68130-4629"
select select
type input "1819 S 176th St OMAHA NE 68130-462"
select select
type input "1819 S 176th St OMAHA NE 68130-46"
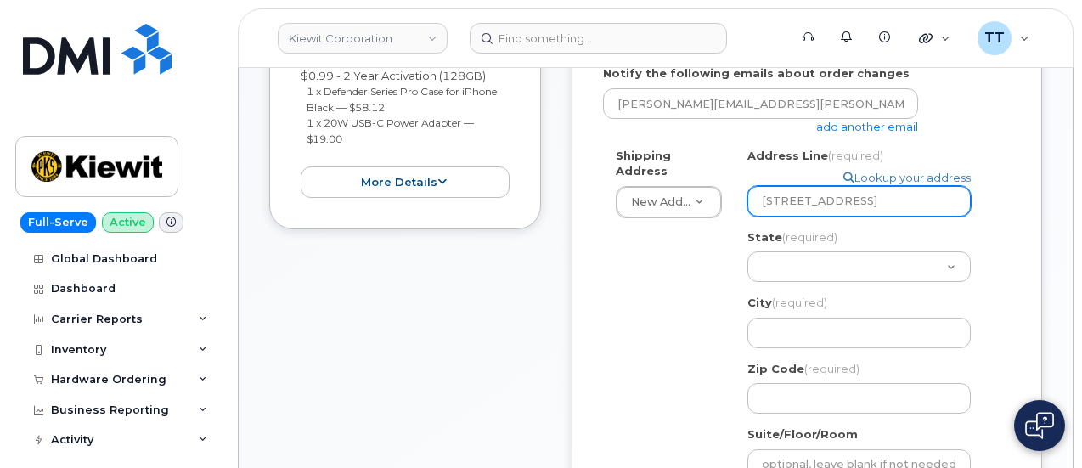
select select
type input "1819 S 176th St OMAHA NE 68130-4"
select select
type input "1819 S 176th St OMAHA NE 68130-"
select select
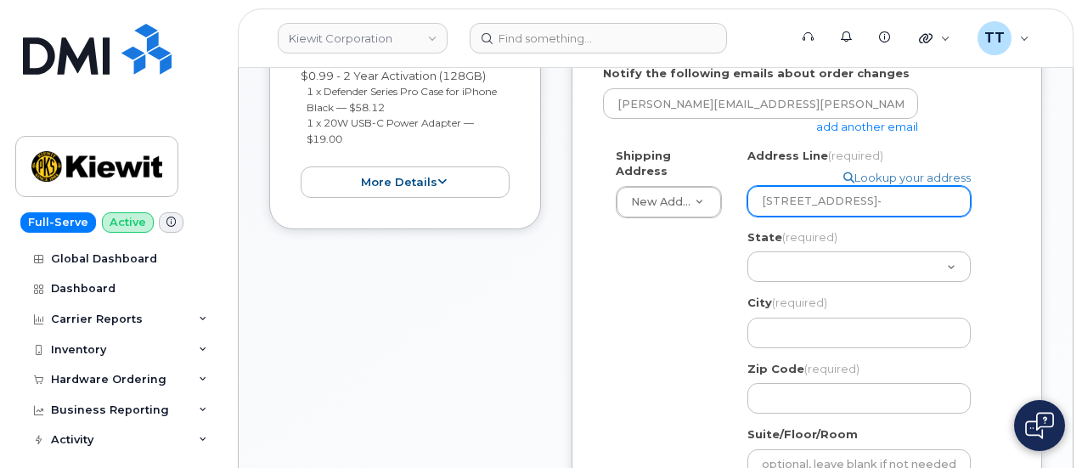
type input "1819 S 176th St OMAHA NE 68130"
select select
type input "1819 S 176th St OMAHA NE 6813"
select select
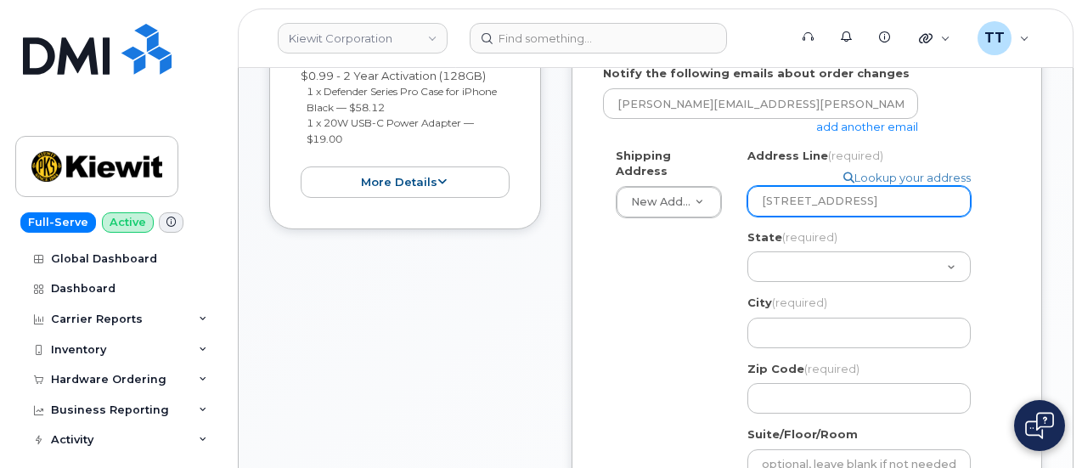
type input "1819 S 176th St OMAHA NE 681"
select select
type input "1819 S 176th St OMAHA NE 68"
select select
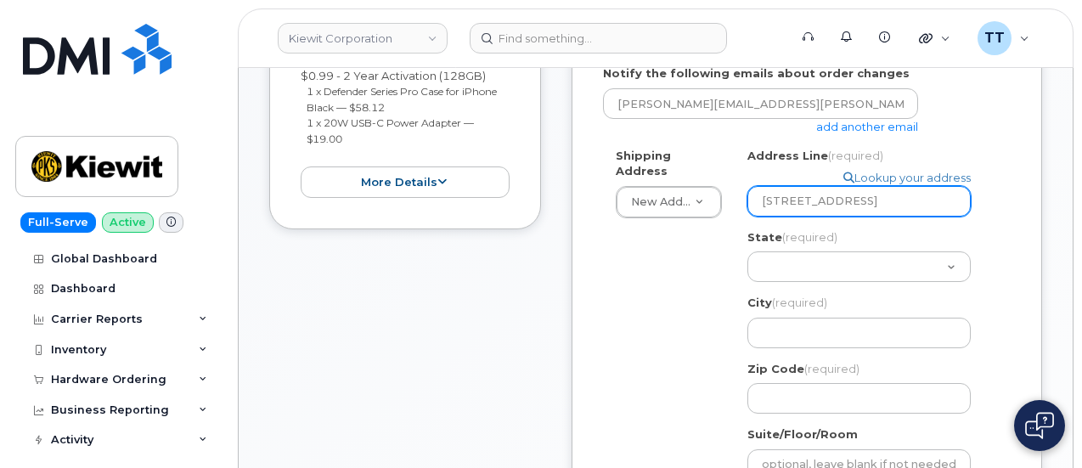
type input "1819 S 176th St OMAHA NE 6"
select select
type input "1819 S 176th St OMAHA NE"
select select
type input "1819 S 176th St OMAHA N"
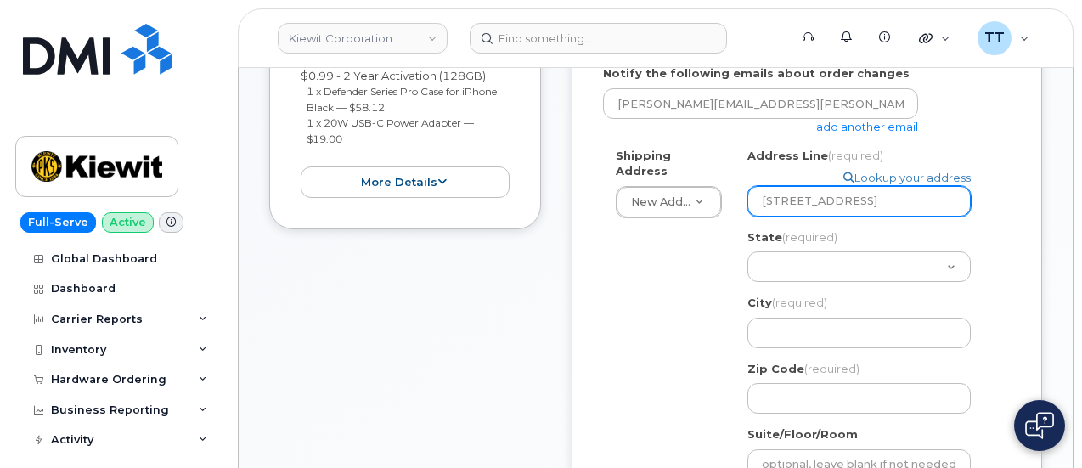
select select
type input "1819 S 176th St OMAHA"
select select
type input "1819 S 176th St OMAH"
select select
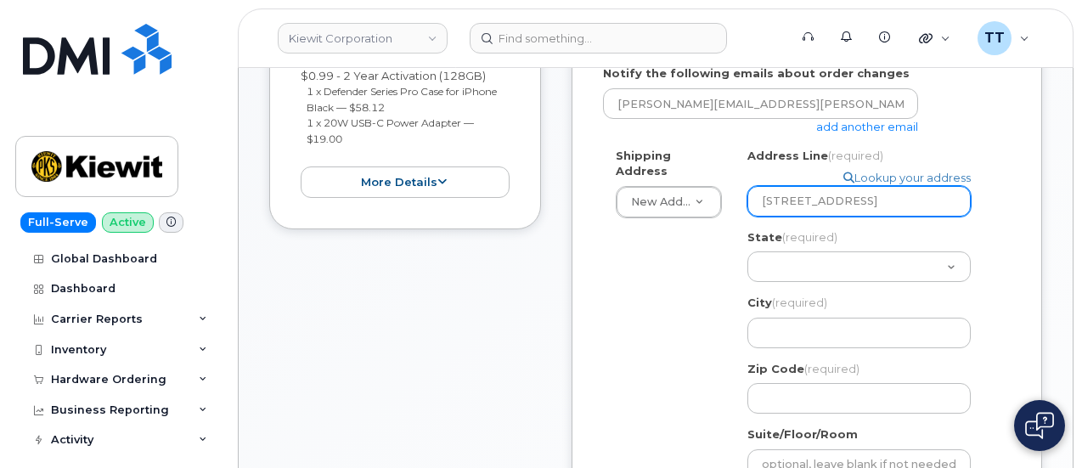
type input "1819 S 176th St OMA"
select select
type input "1819 S 176th St OM"
select select
type input "1819 S 176th St O"
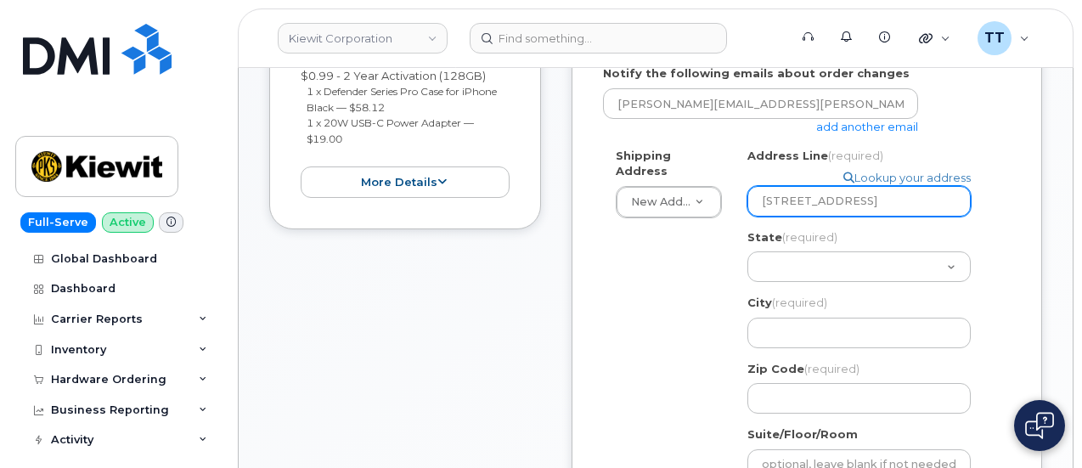
select select
type input "1819 S 176th St"
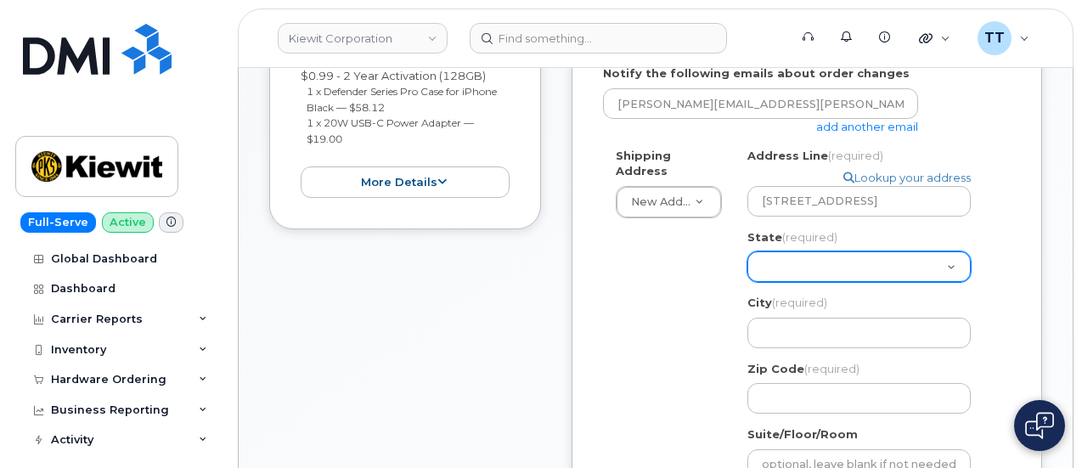
click at [872, 278] on select "Alabama Alaska American Samoa Arizona Arkansas California Colorado Connecticut …" at bounding box center [858, 266] width 223 height 31
click at [779, 262] on select "Alabama Alaska American Samoa Arizona Arkansas California Colorado Connecticut …" at bounding box center [858, 266] width 223 height 31
select select "NE"
click at [747, 251] on select "Alabama Alaska American Samoa Arizona Arkansas California Colorado Connecticut …" at bounding box center [858, 266] width 223 height 31
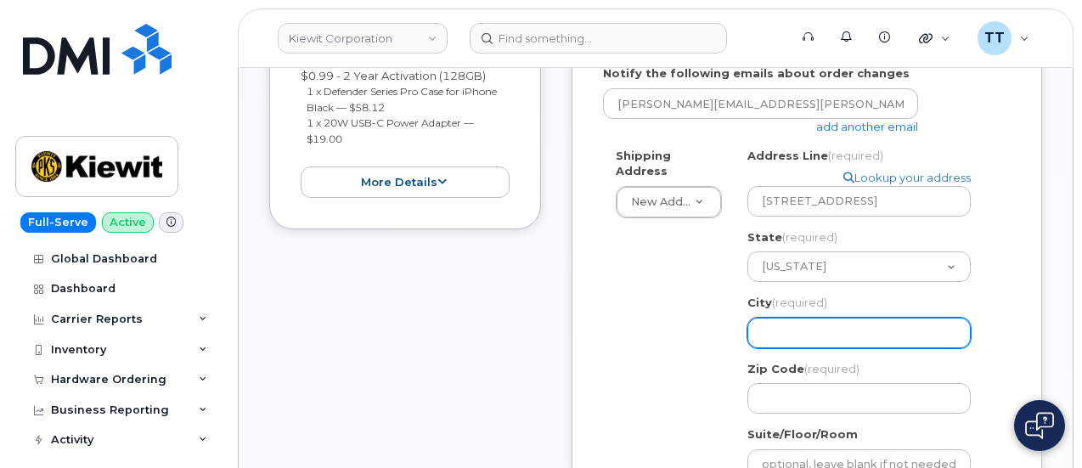
click at [810, 332] on input "City (required)" at bounding box center [858, 333] width 223 height 31
click at [784, 333] on input "City (required)" at bounding box center [858, 333] width 223 height 31
paste input "OMAHA"
select select
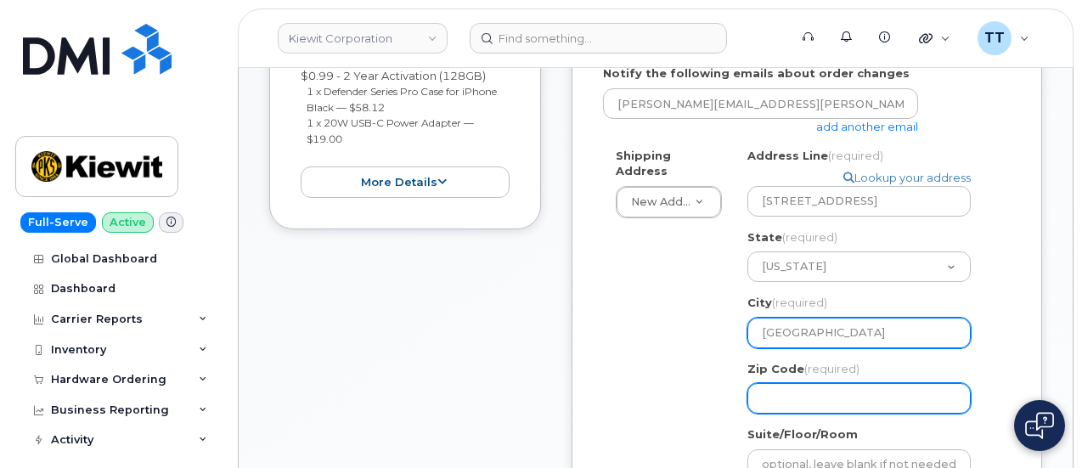
type input "OMAHA"
click at [779, 400] on input "Zip Code (required)" at bounding box center [858, 398] width 223 height 31
select select
type input "6"
select select
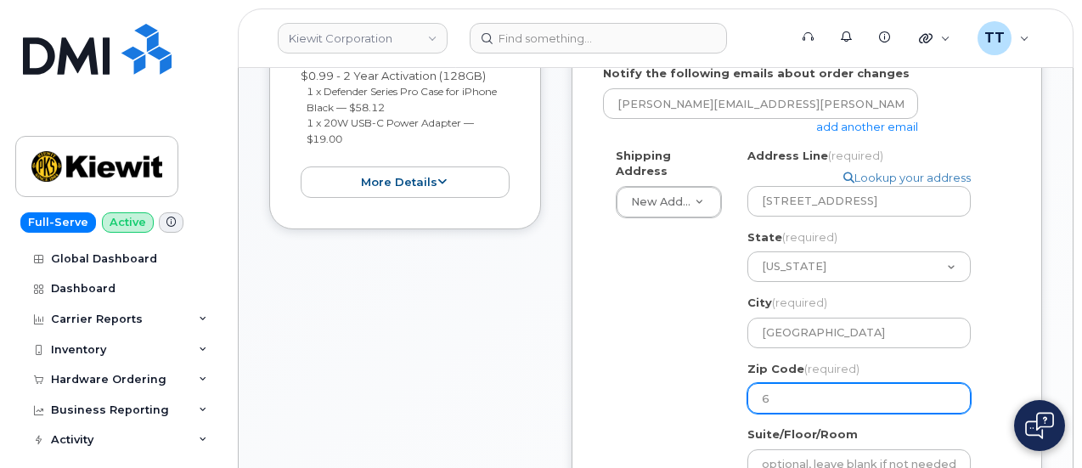
type input "68"
select select
type input "681"
select select
type input "6813"
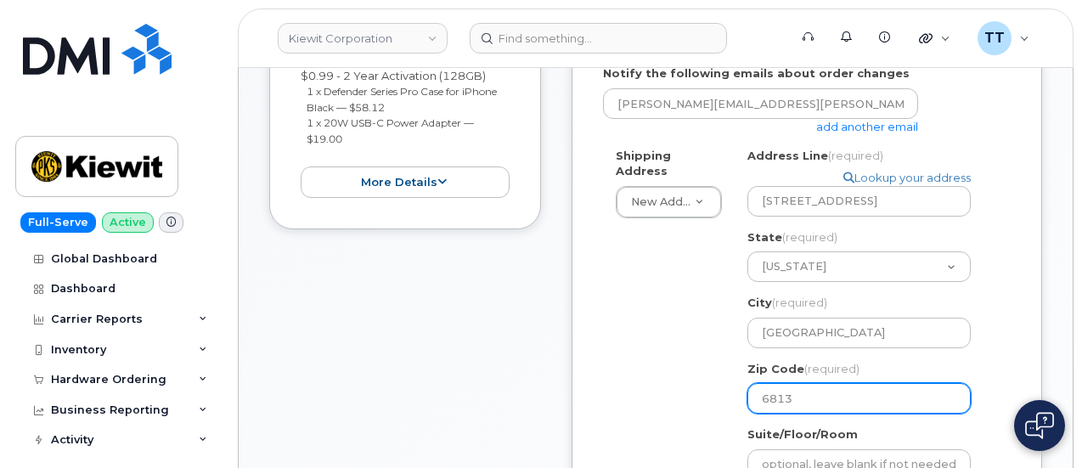
select select
type input "68130"
click at [739, 397] on div "NE OMAHA Search your address... Manually edit your address Click to search 1819…" at bounding box center [865, 386] width 262 height 477
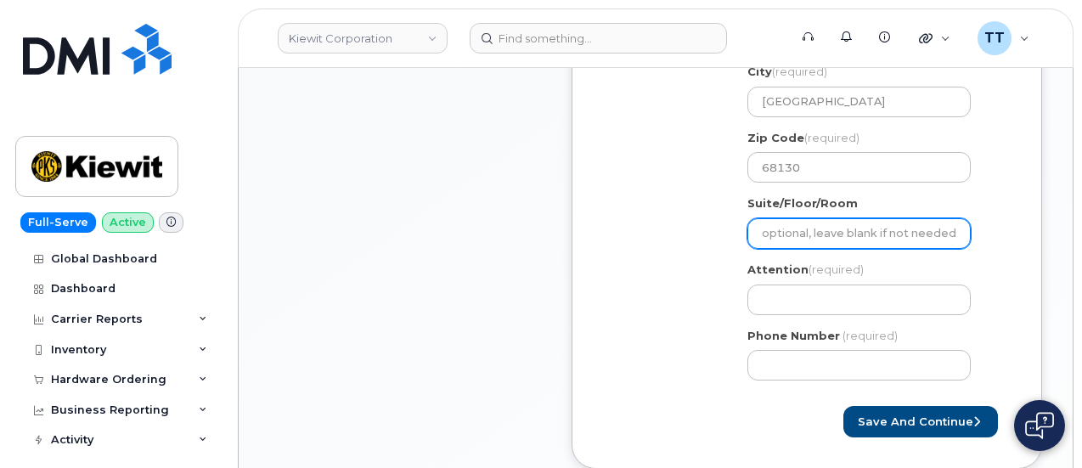
scroll to position [679, 0]
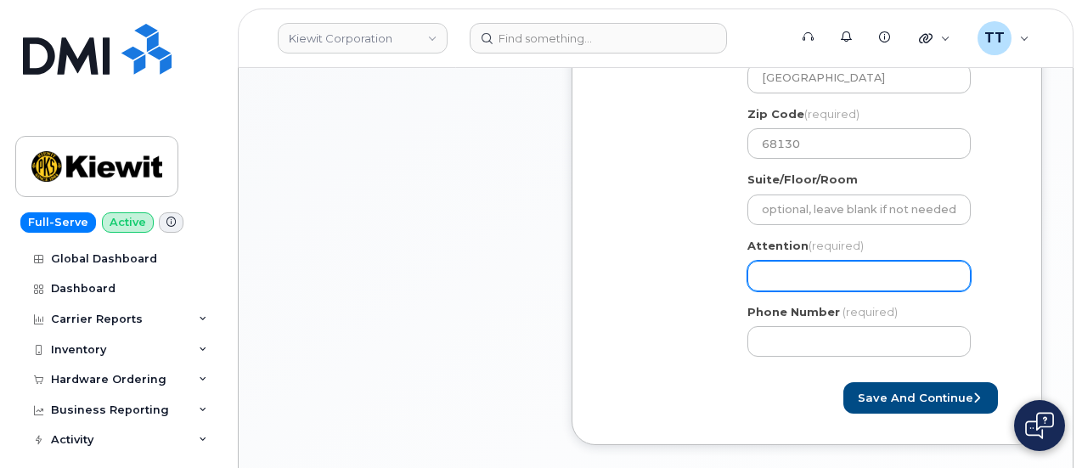
click at [815, 278] on input "Attention (required)" at bounding box center [858, 276] width 223 height 31
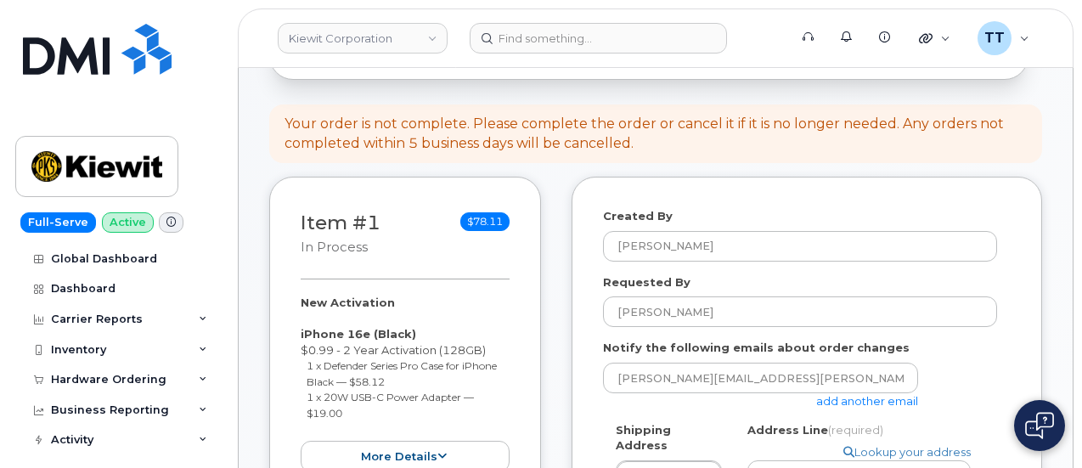
scroll to position [255, 0]
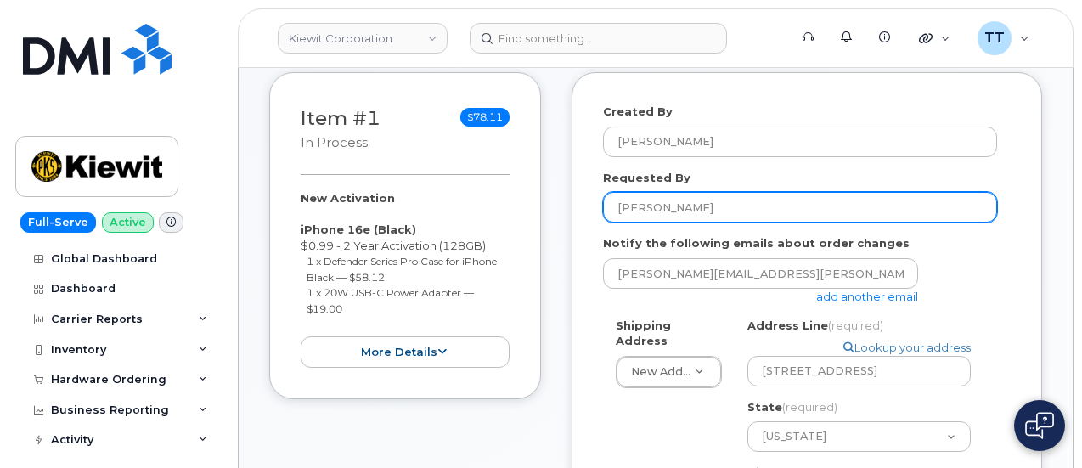
drag, startPoint x: 736, startPoint y: 208, endPoint x: 570, endPoint y: 199, distance: 166.7
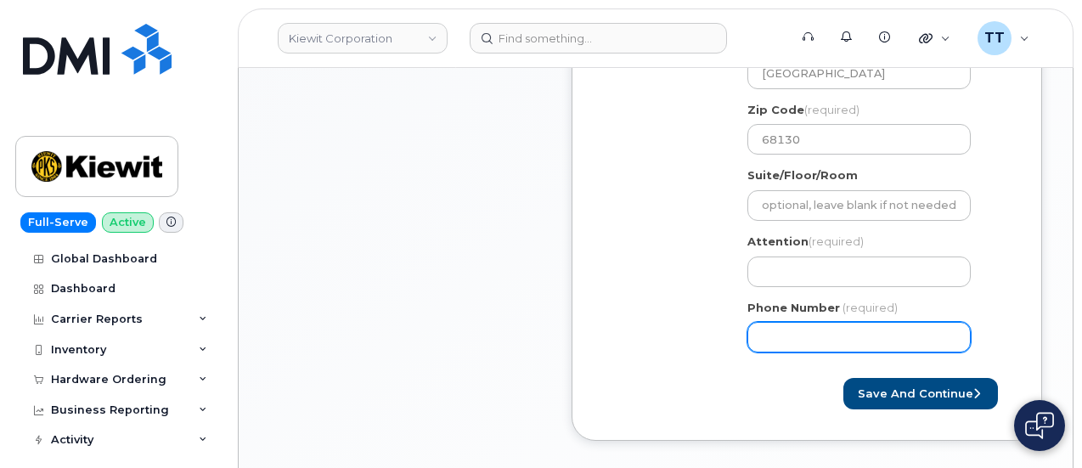
scroll to position [764, 0]
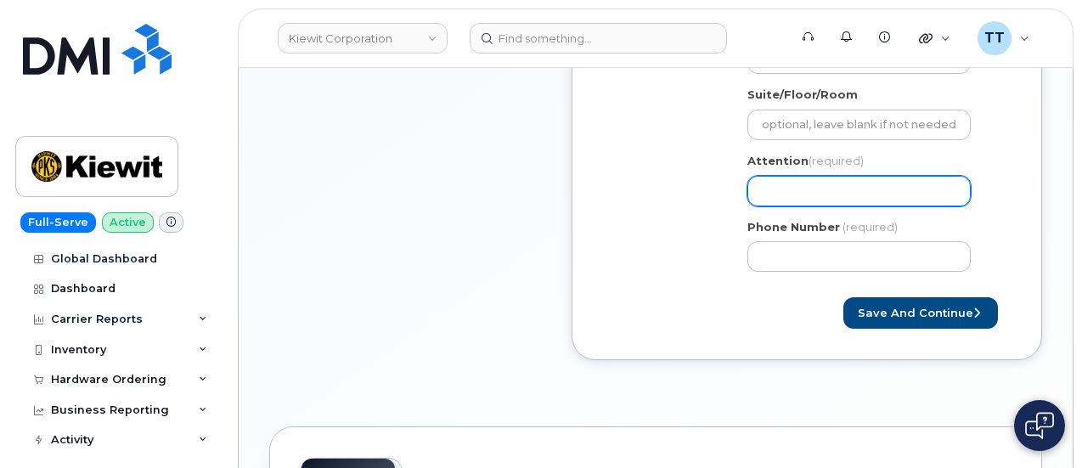
click at [795, 190] on input "Attention (required)" at bounding box center [858, 191] width 223 height 31
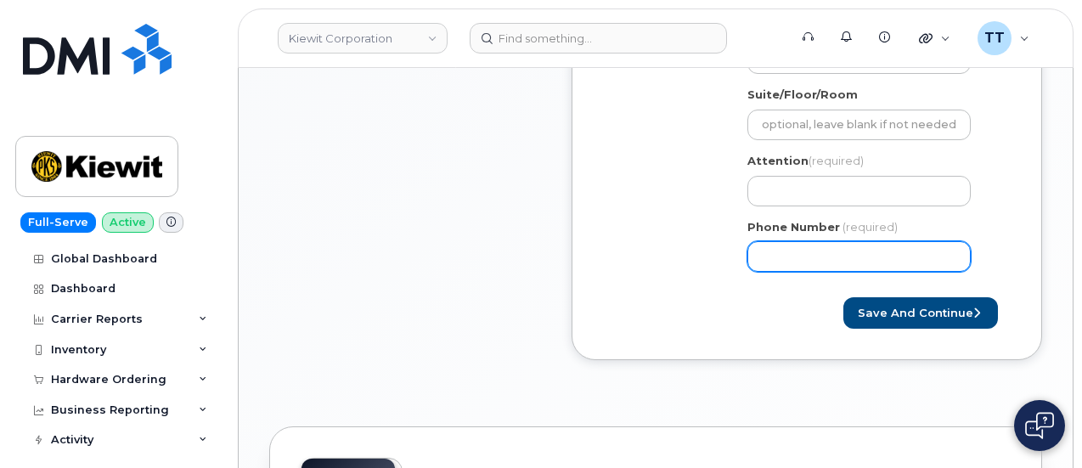
click at [827, 267] on input "Phone Number" at bounding box center [858, 256] width 223 height 31
select select
type input "4025988892"
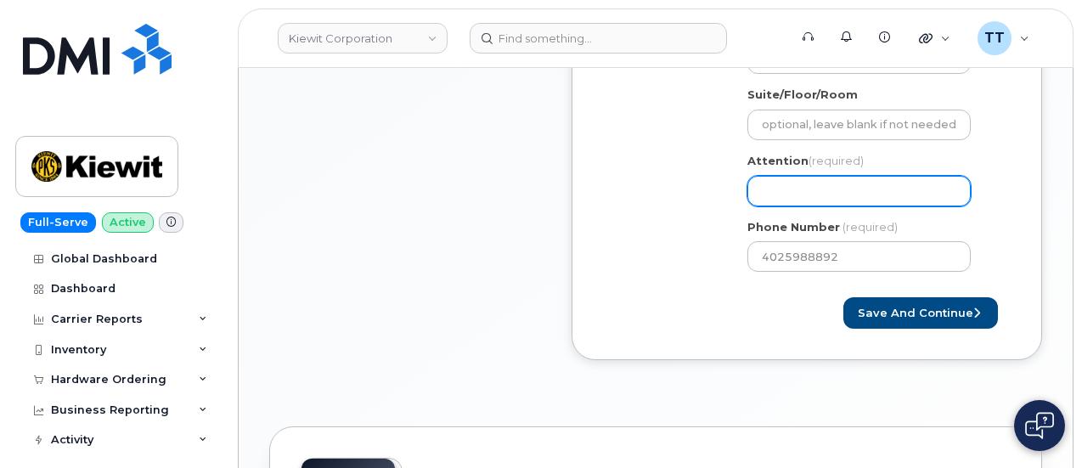
click at [824, 189] on input "Attention (required)" at bounding box center [858, 191] width 223 height 31
paste input "Wesley Woodward"
select select
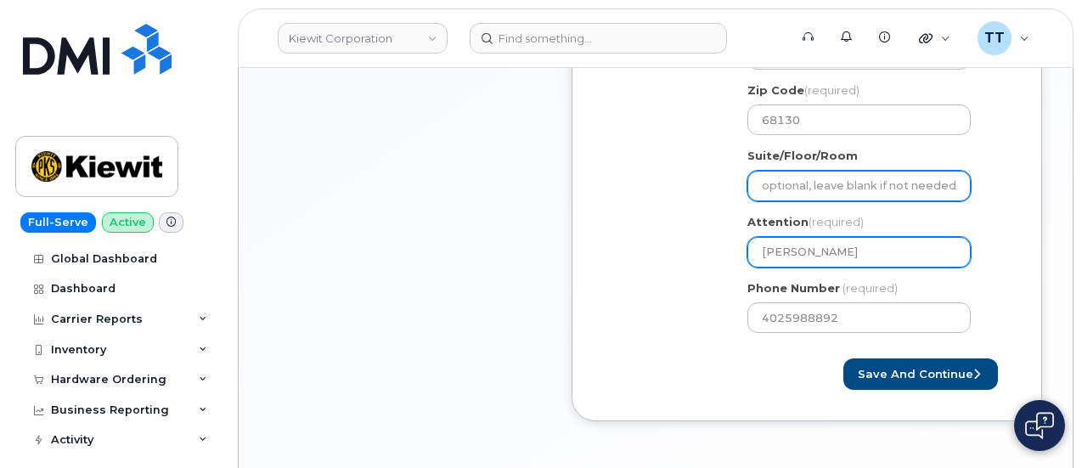
scroll to position [679, 0]
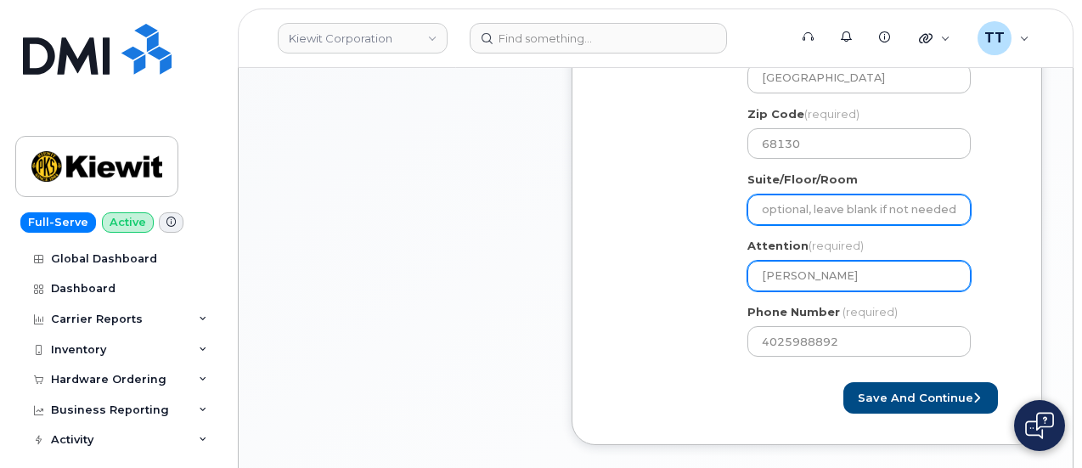
type input "Wesley Woodward"
click at [840, 213] on input "Suite/Floor/Room" at bounding box center [858, 209] width 223 height 31
type input "Bldg 3, 4th Floor"
click at [922, 211] on input "Bldg 3, 4th Floor" at bounding box center [858, 209] width 223 height 31
click at [893, 212] on input "Bldg 3, 4th Floor" at bounding box center [858, 209] width 223 height 31
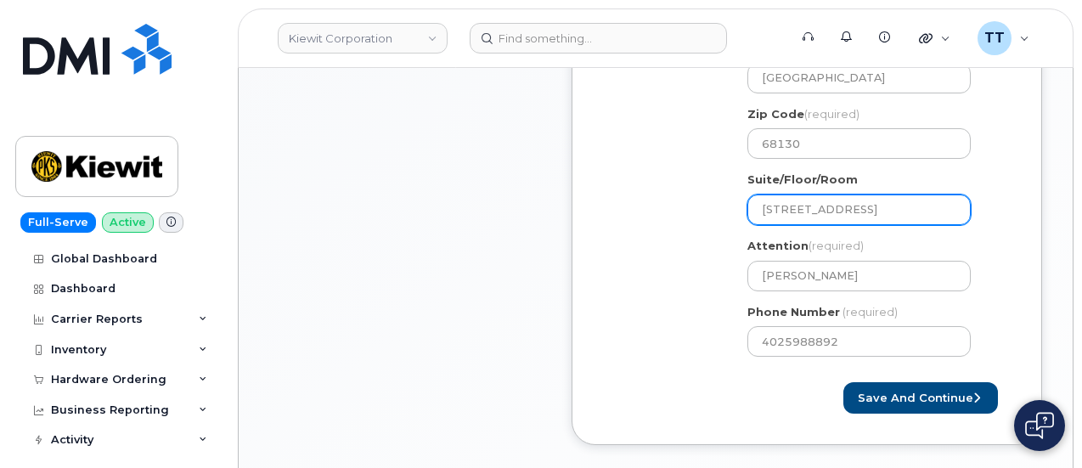
click at [891, 211] on input "Bldg 3, 4th Floor" at bounding box center [858, 209] width 223 height 31
select select
click at [891, 211] on input "Suite/Floor/Room" at bounding box center [858, 209] width 223 height 31
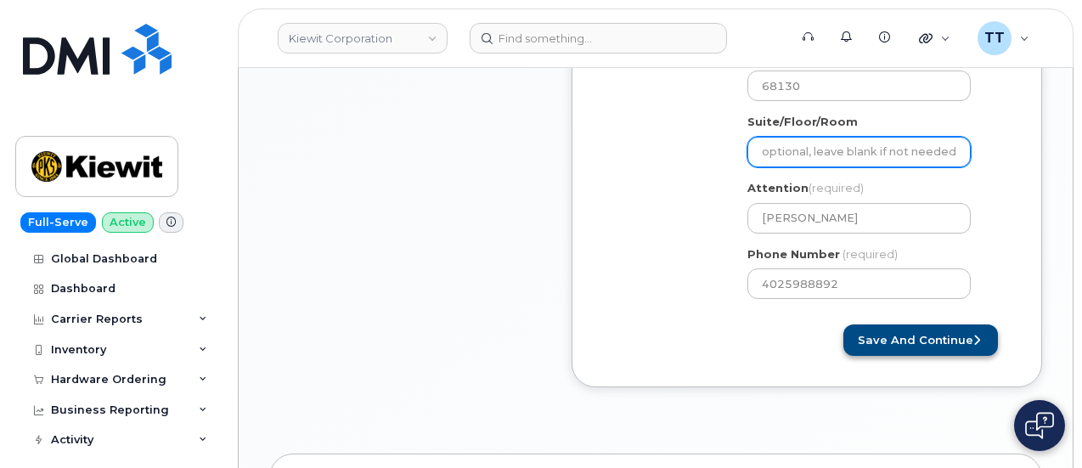
scroll to position [764, 0]
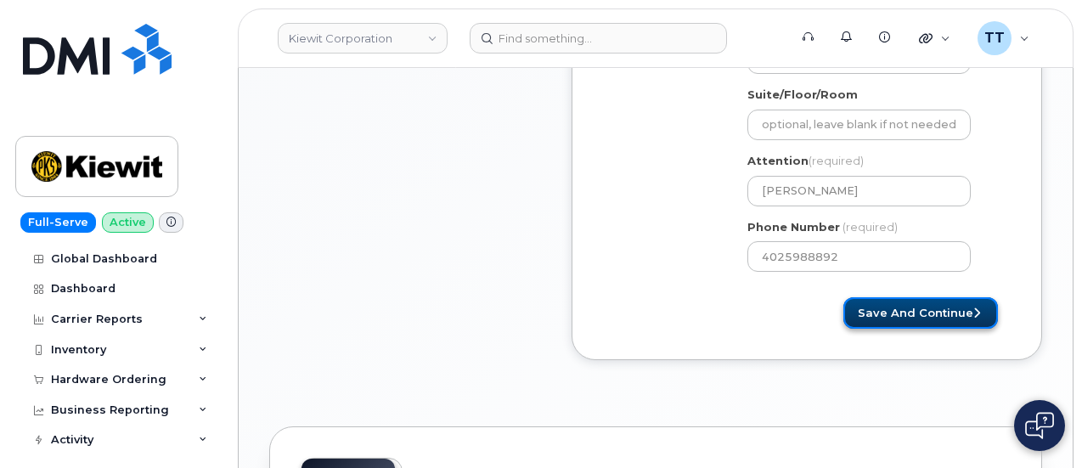
click at [908, 315] on button "Save and Continue" at bounding box center [920, 312] width 155 height 31
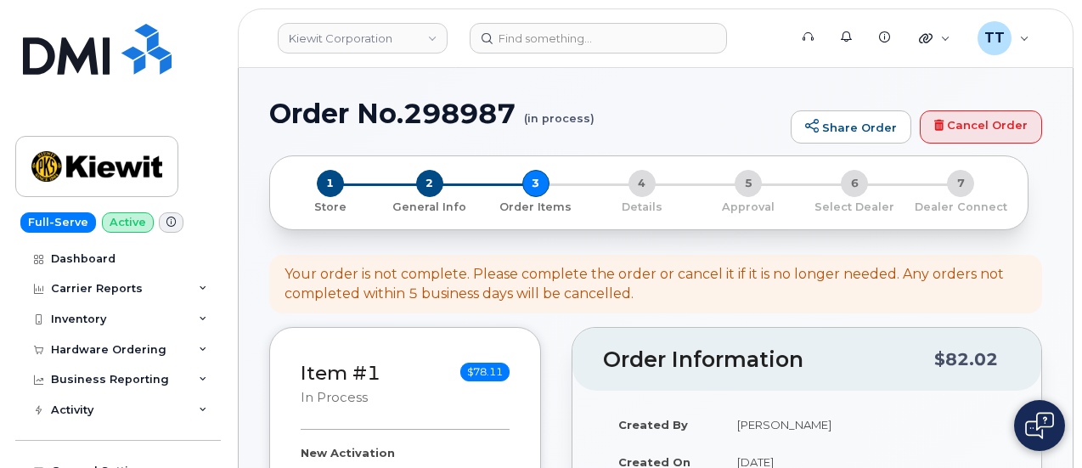
select select
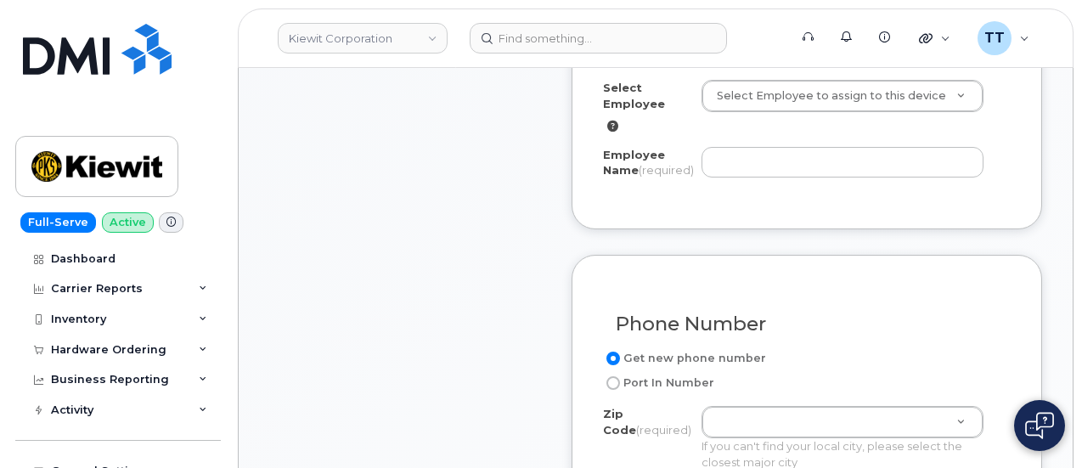
scroll to position [679, 0]
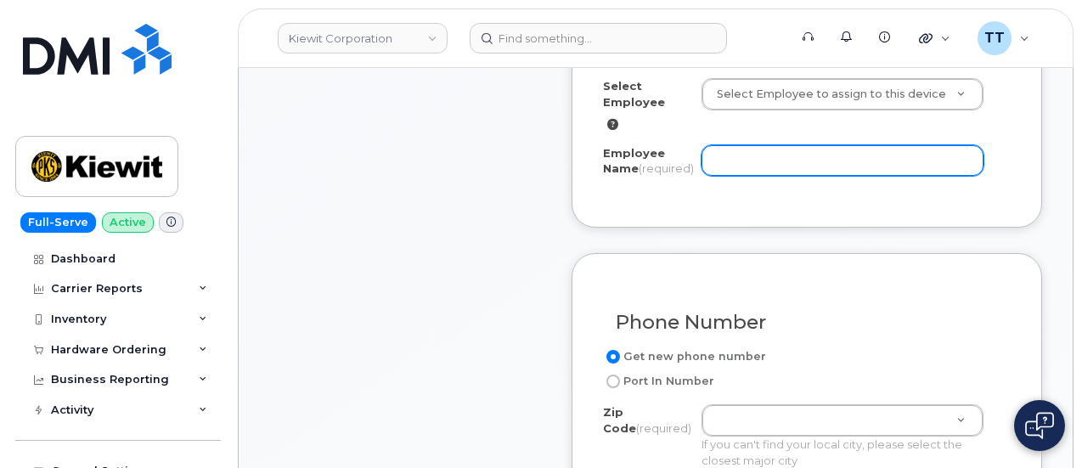
click at [732, 145] on input "Employee Name (required)" at bounding box center [842, 160] width 282 height 31
paste input "[PERSON_NAME]"
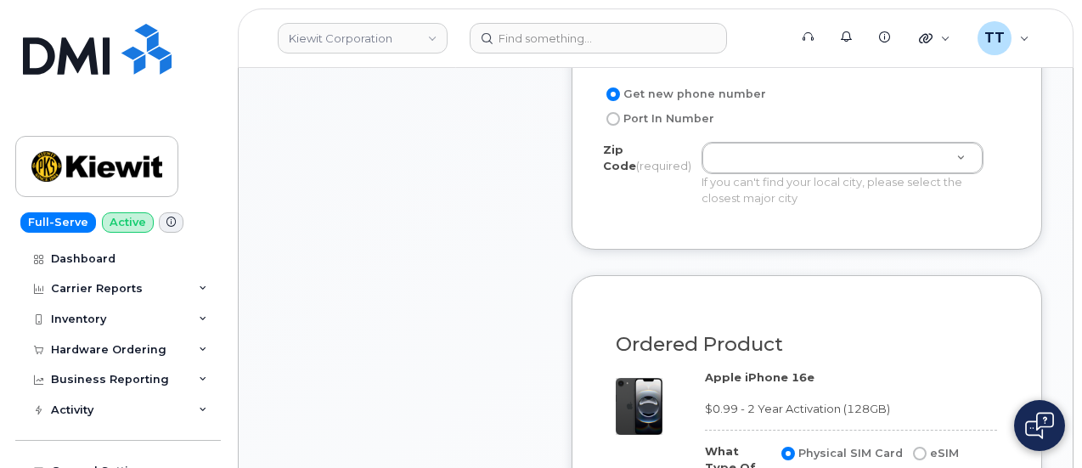
scroll to position [934, 0]
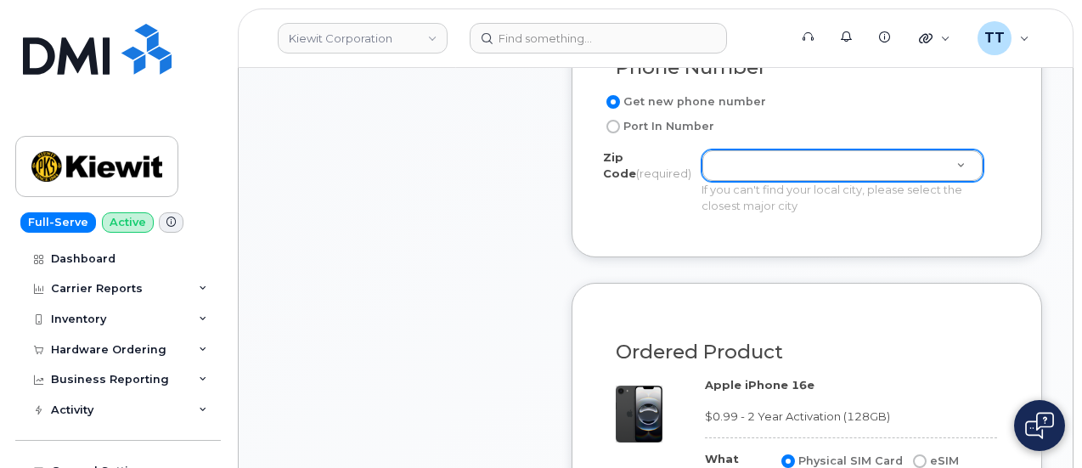
type input "[PERSON_NAME]"
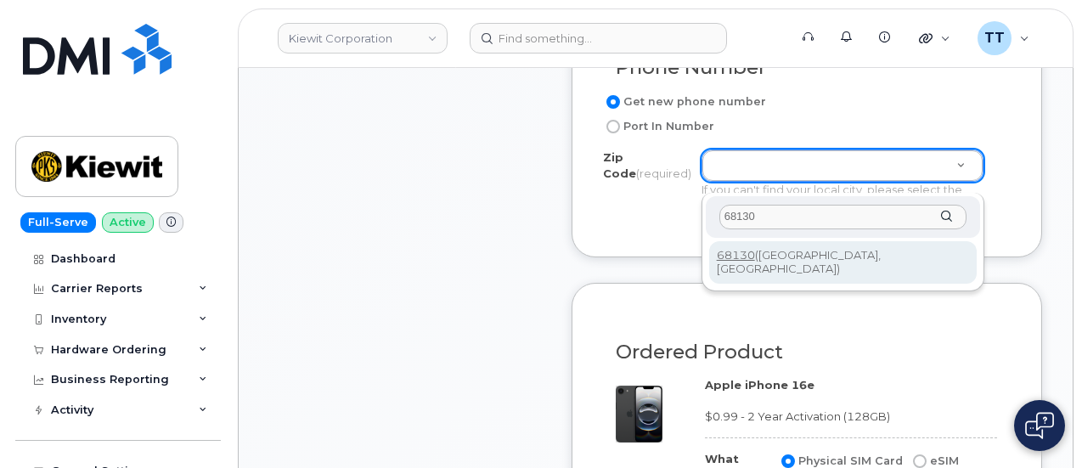
type input "68130"
type input "68130 ([GEOGRAPHIC_DATA], [GEOGRAPHIC_DATA])"
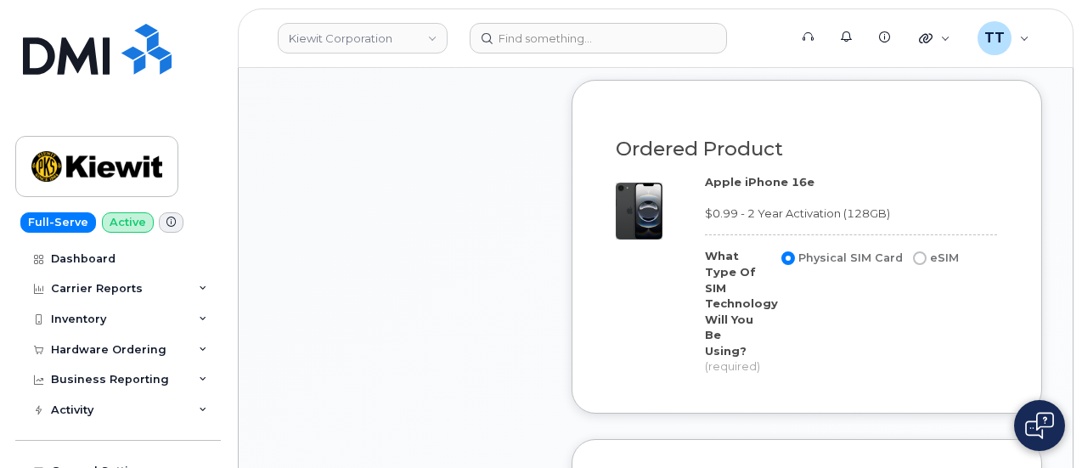
scroll to position [1189, 0]
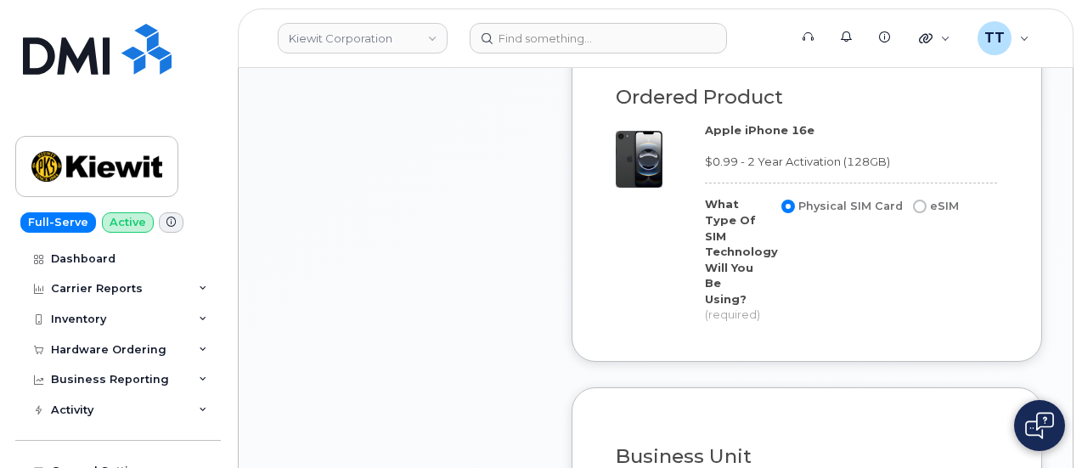
click at [913, 213] on input "eSIM" at bounding box center [920, 207] width 14 height 14
radio input "true"
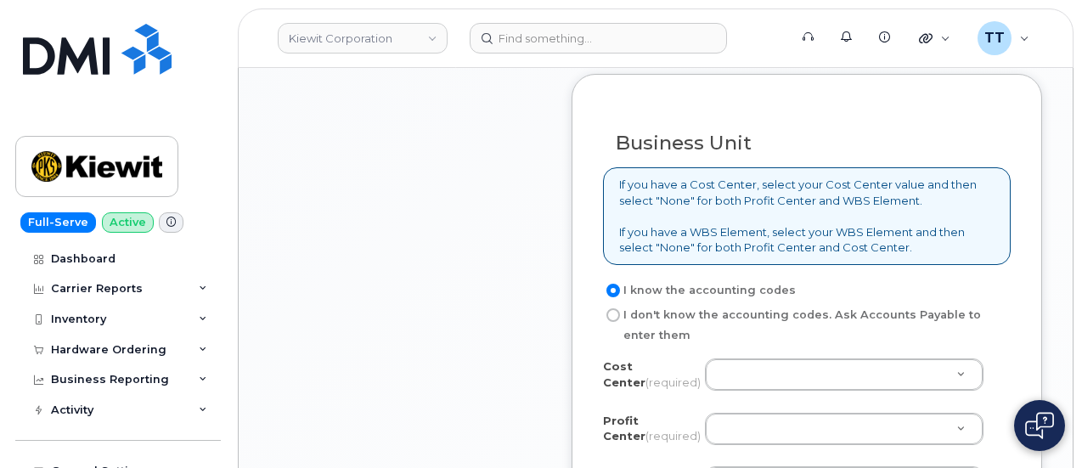
scroll to position [1613, 0]
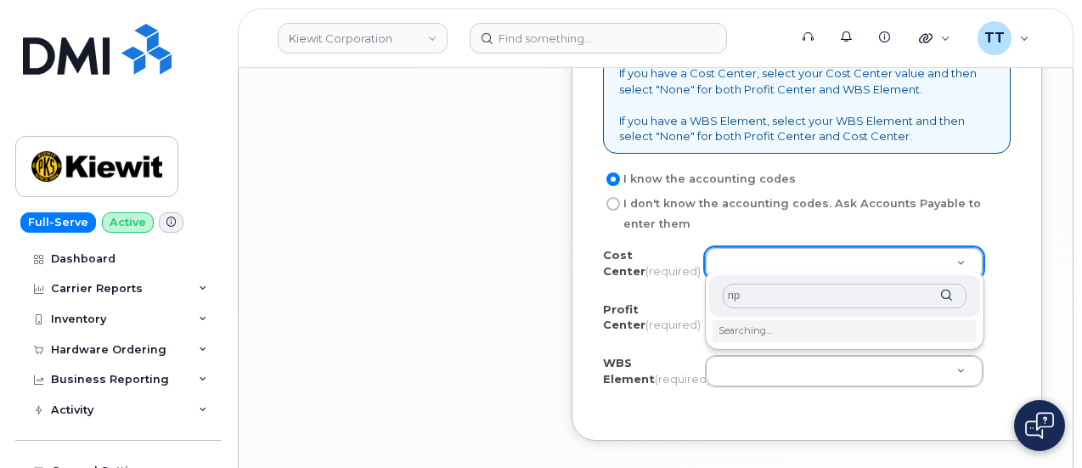
type input "n"
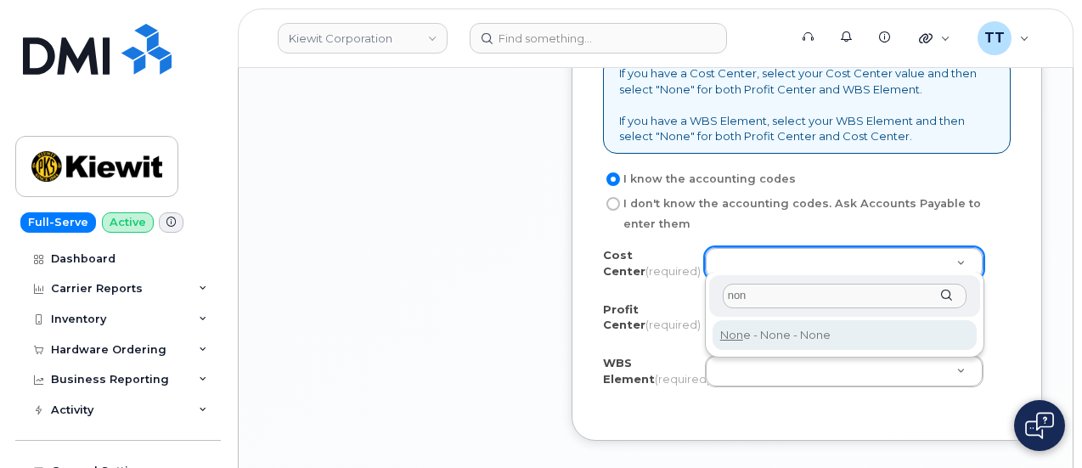
type input "non"
type input "None"
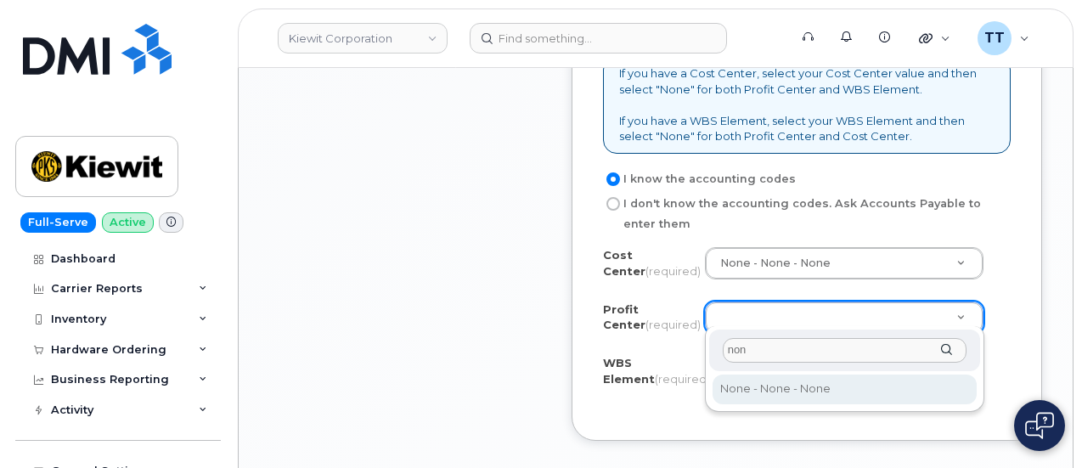
type input "non"
select select "None"
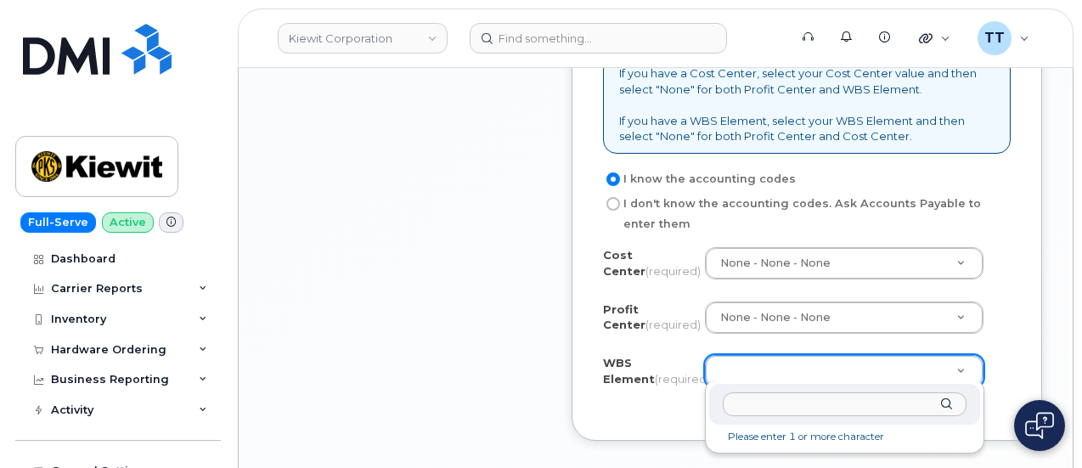
click at [757, 403] on input "text" at bounding box center [844, 404] width 244 height 25
paste input "105836.1310"
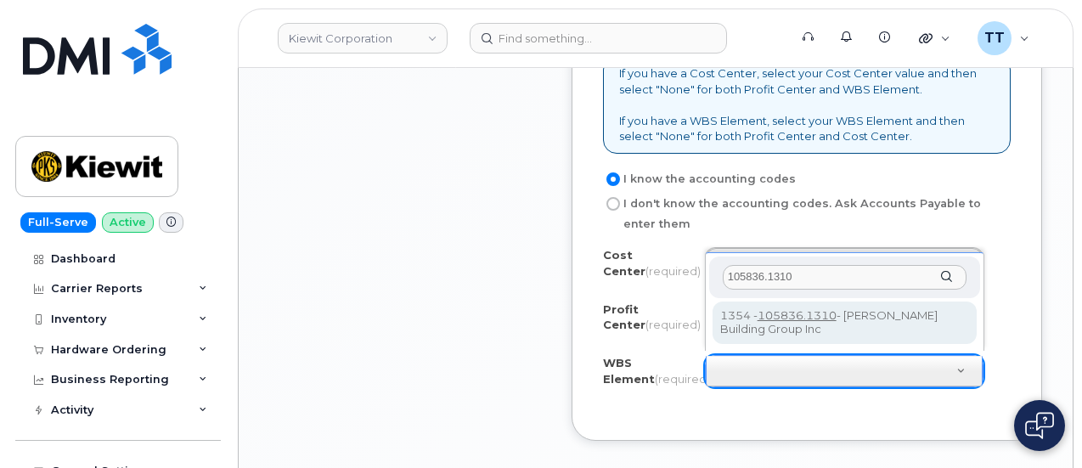
type input "105836.1310"
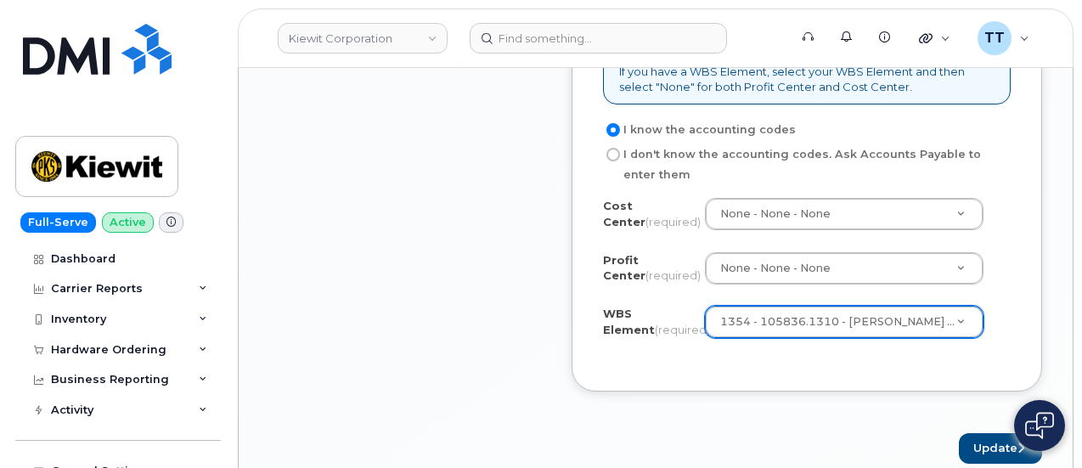
scroll to position [1783, 0]
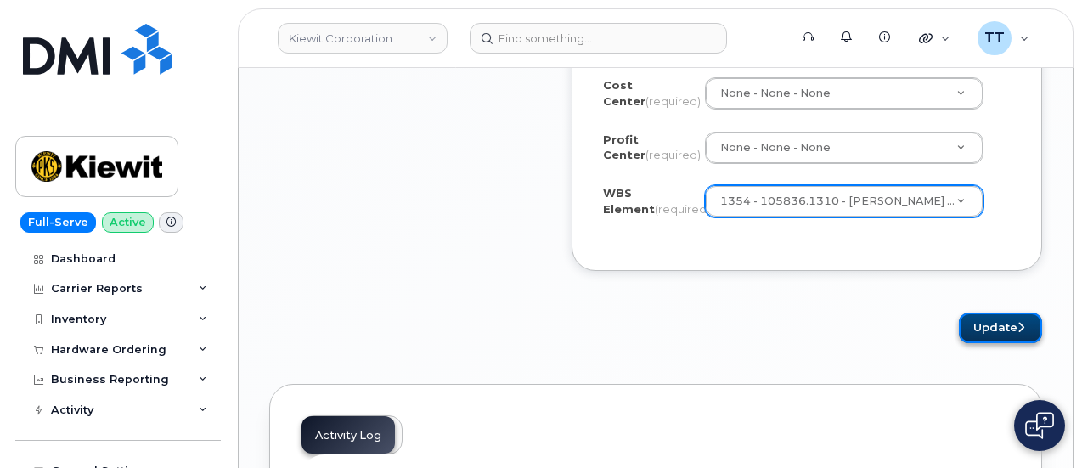
click at [964, 329] on button "Update" at bounding box center [1000, 327] width 83 height 31
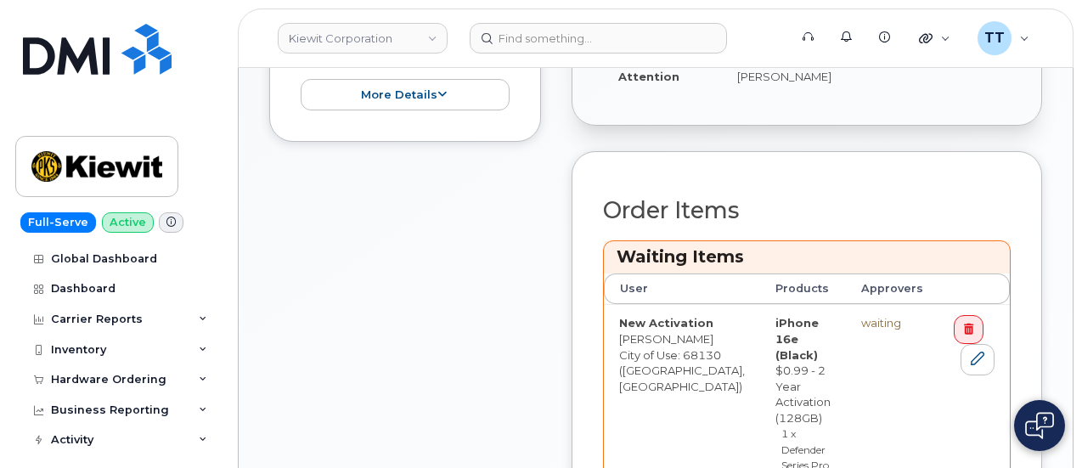
scroll to position [764, 0]
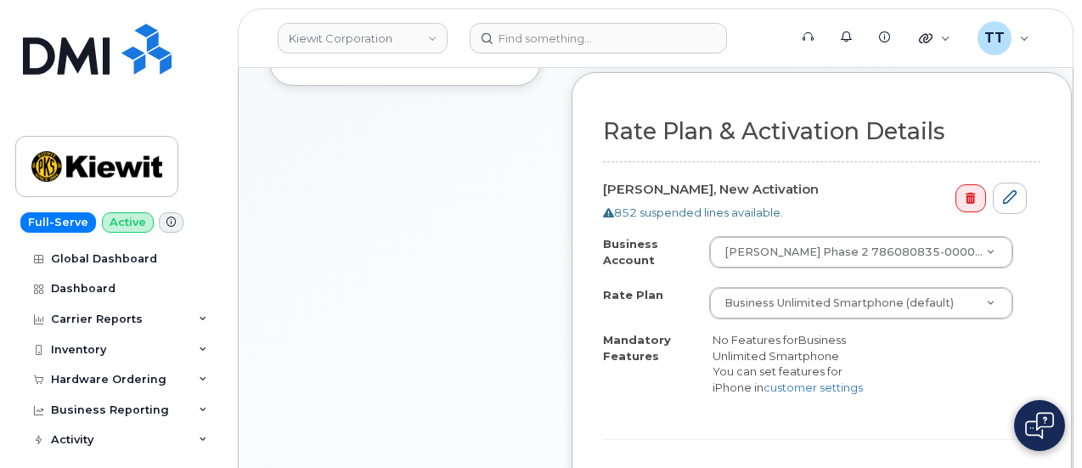
scroll to position [679, 0]
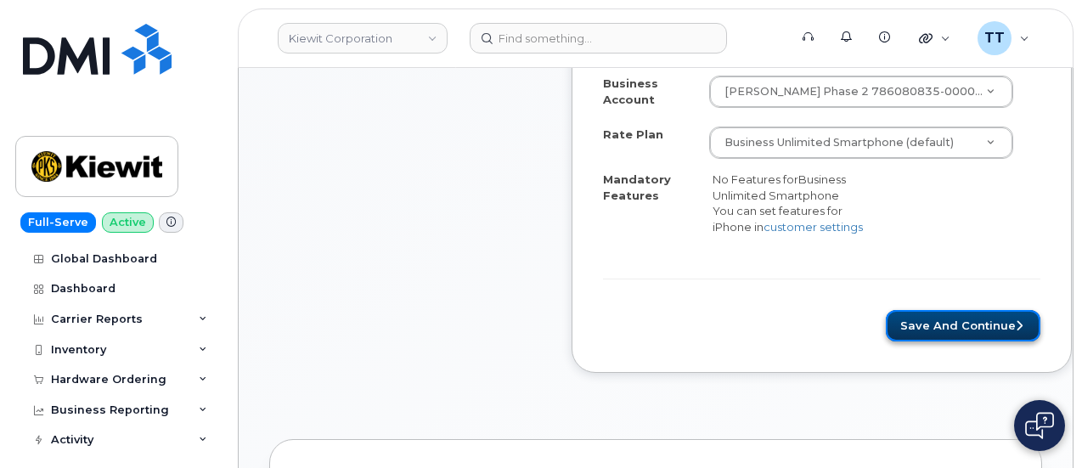
click at [908, 325] on button "Save and Continue" at bounding box center [963, 325] width 155 height 31
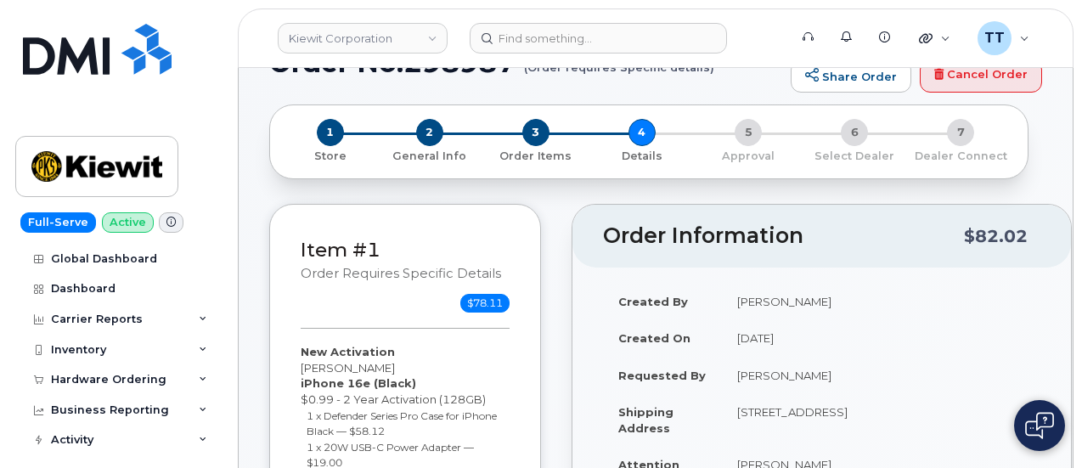
scroll to position [0, 0]
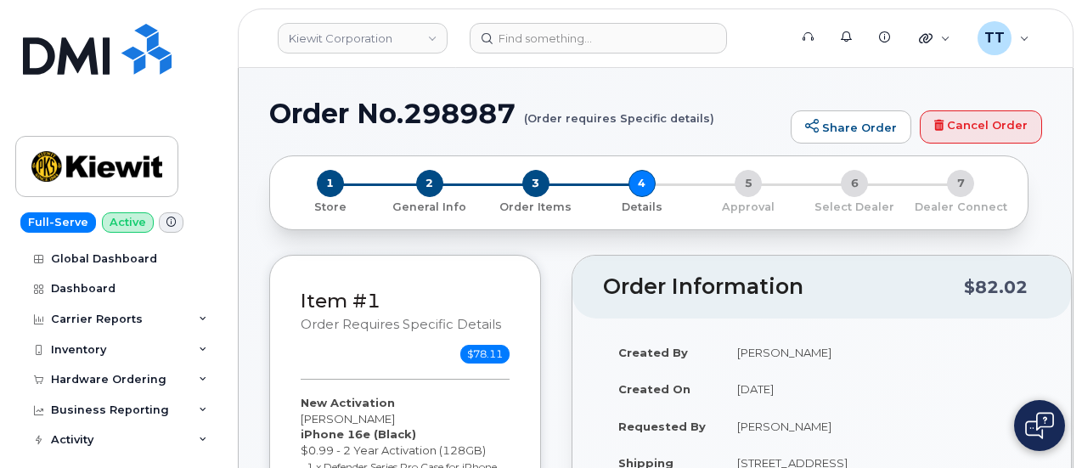
click at [420, 125] on h1 "Order No.298987 (Order requires Specific details)" at bounding box center [525, 113] width 513 height 30
click at [420, 123] on h1 "Order No.298987 (Order requires Specific details)" at bounding box center [525, 113] width 513 height 30
drag, startPoint x: 420, startPoint y: 121, endPoint x: 408, endPoint y: 115, distance: 14.1
click at [408, 115] on h1 "Order No.298987 (Order requires Specific details)" at bounding box center [525, 113] width 513 height 30
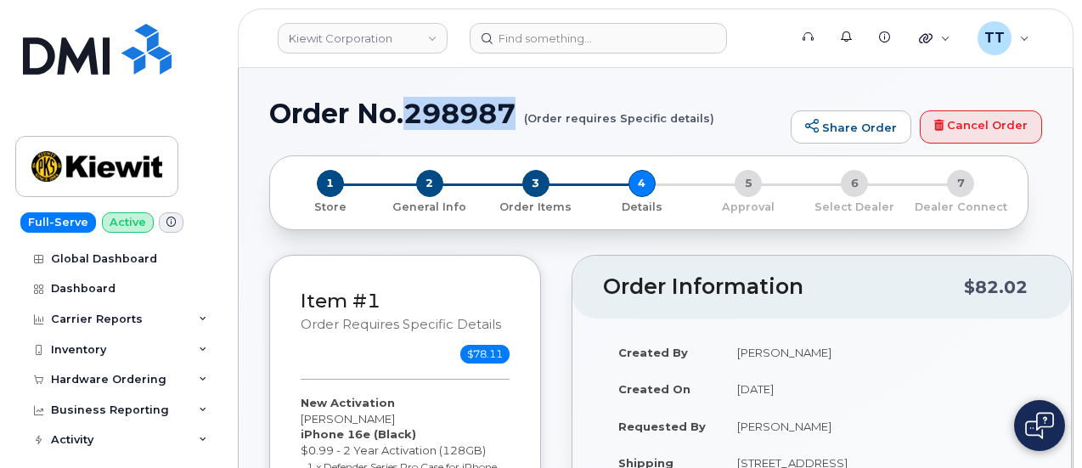
click at [408, 115] on h1 "Order No.298987 (Order requires Specific details)" at bounding box center [525, 113] width 513 height 30
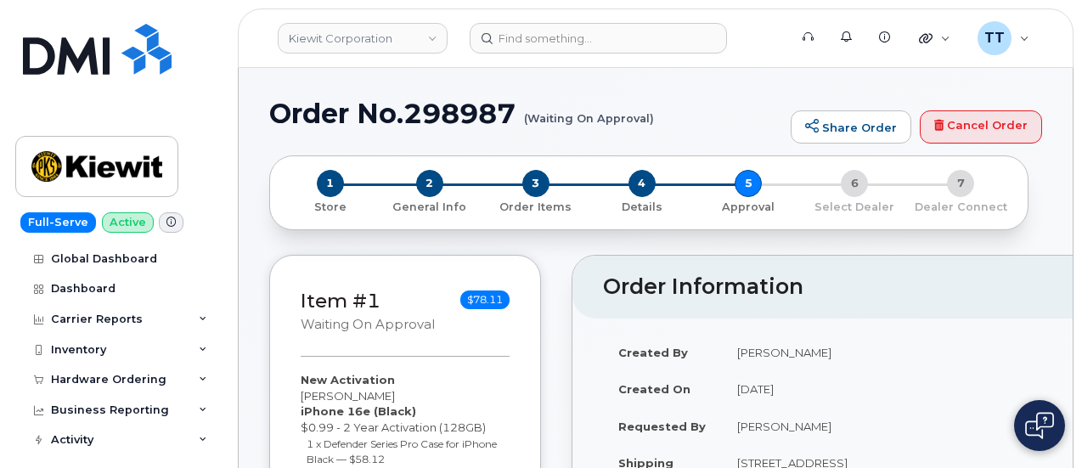
click at [430, 108] on h1 "Order No.298987 (Waiting On Approval)" at bounding box center [525, 113] width 513 height 30
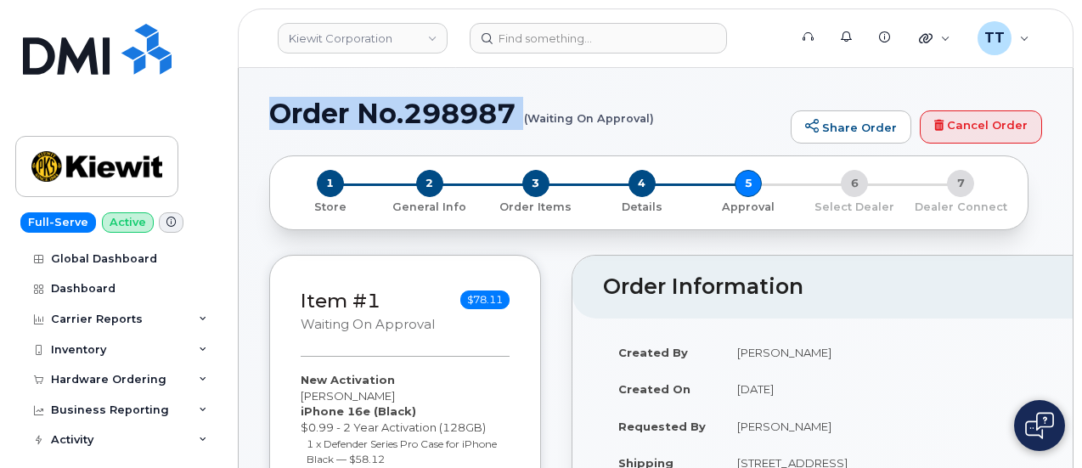
click at [430, 108] on h1 "Order No.298987 (Waiting On Approval)" at bounding box center [525, 113] width 513 height 30
copy h1 "Order No.298987"
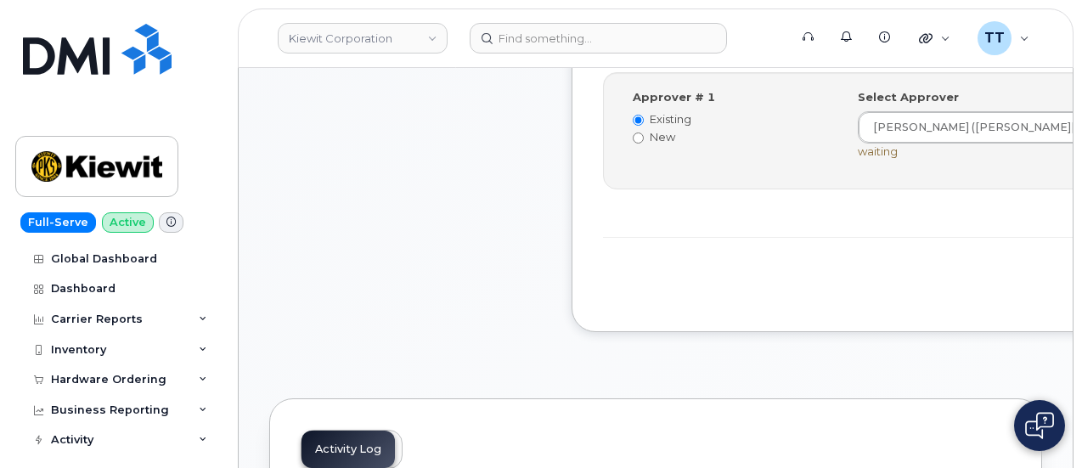
scroll to position [594, 0]
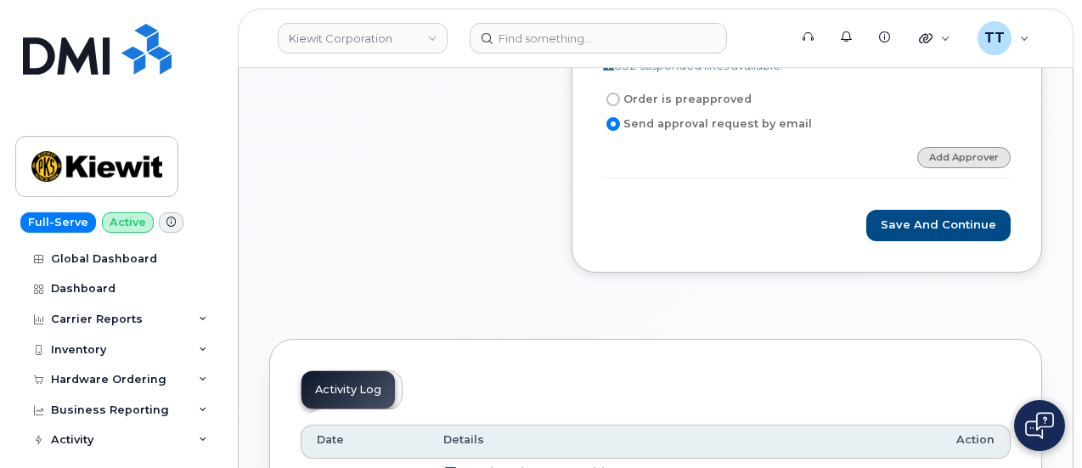
click at [946, 155] on link "Add Approver" at bounding box center [963, 157] width 93 height 21
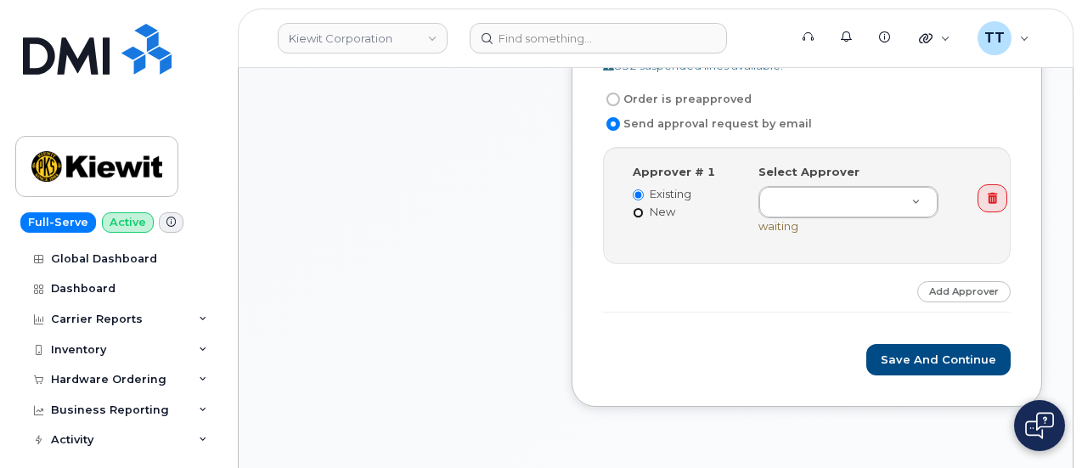
click at [638, 210] on input "New" at bounding box center [638, 212] width 11 height 11
radio input "true"
radio input "false"
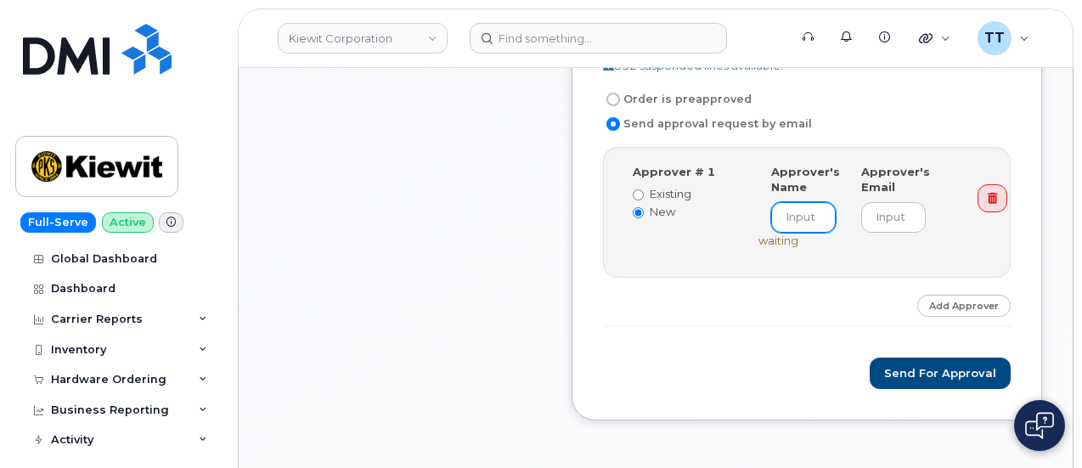
click at [795, 221] on input at bounding box center [803, 217] width 65 height 31
click at [805, 211] on input at bounding box center [803, 217] width 65 height 31
paste input "ROBB STEFFES"
type input "ROBB STEFFES"
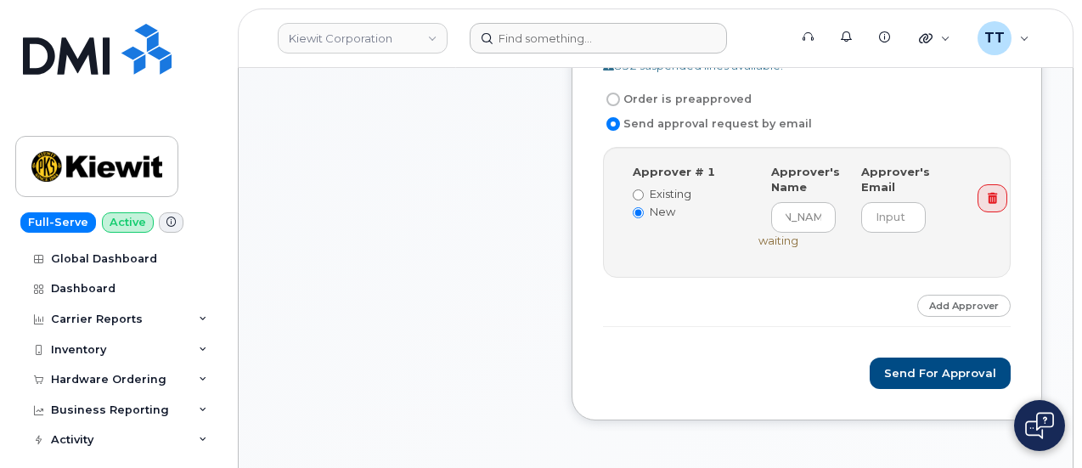
scroll to position [0, 0]
click at [880, 211] on input "email" at bounding box center [893, 217] width 65 height 31
paste input "ROBB.STEFFES@KIEWIT.COM"
type input "ROBB.STEFFES@KIEWIT.COM"
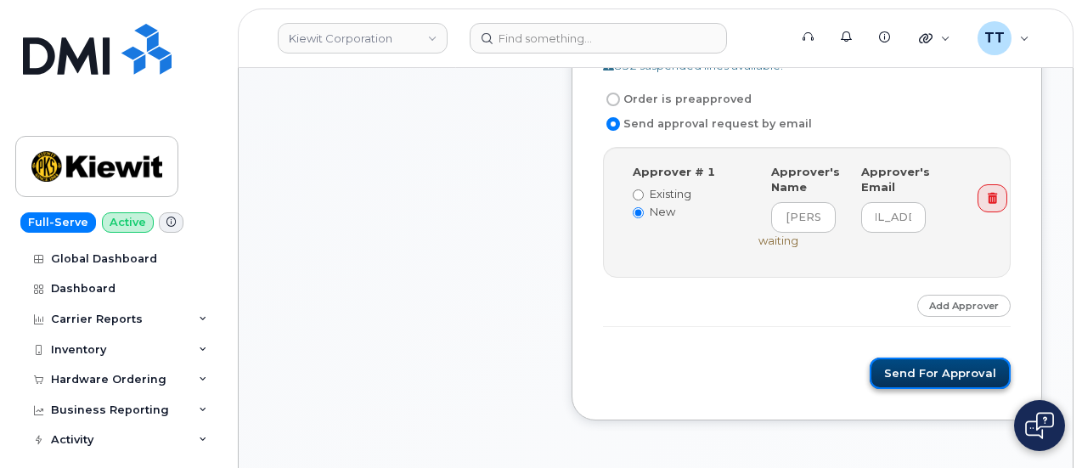
click at [927, 372] on button "Send for Approval" at bounding box center [939, 372] width 141 height 31
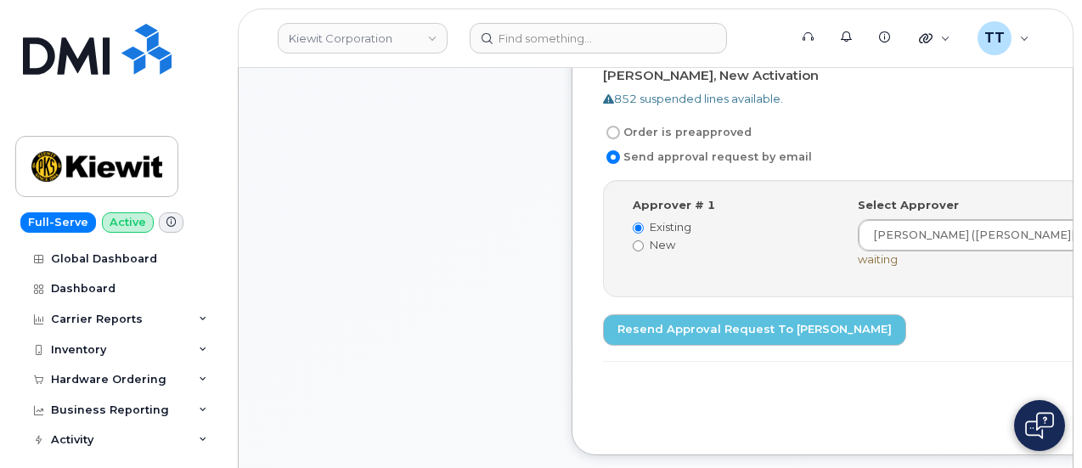
scroll to position [679, 0]
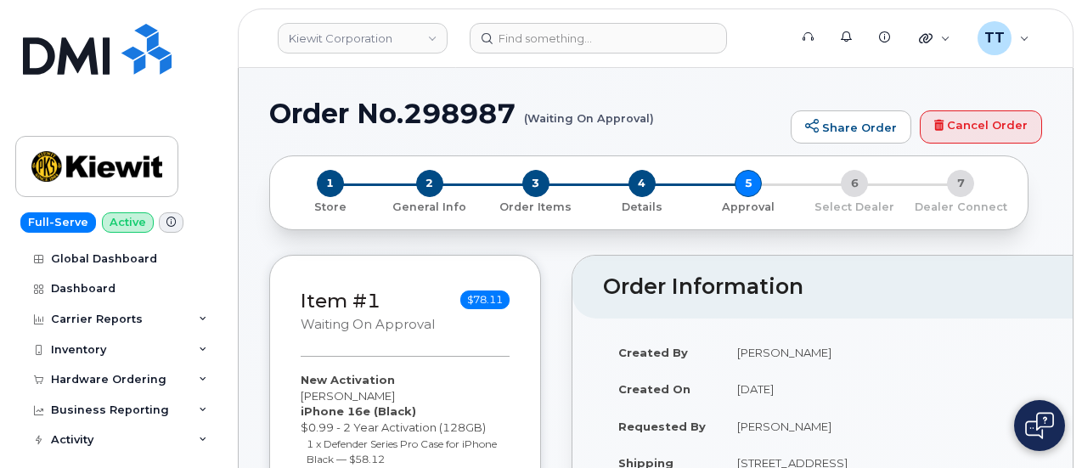
click at [399, 123] on h1 "Order No.298987 (Waiting On Approval)" at bounding box center [525, 113] width 513 height 30
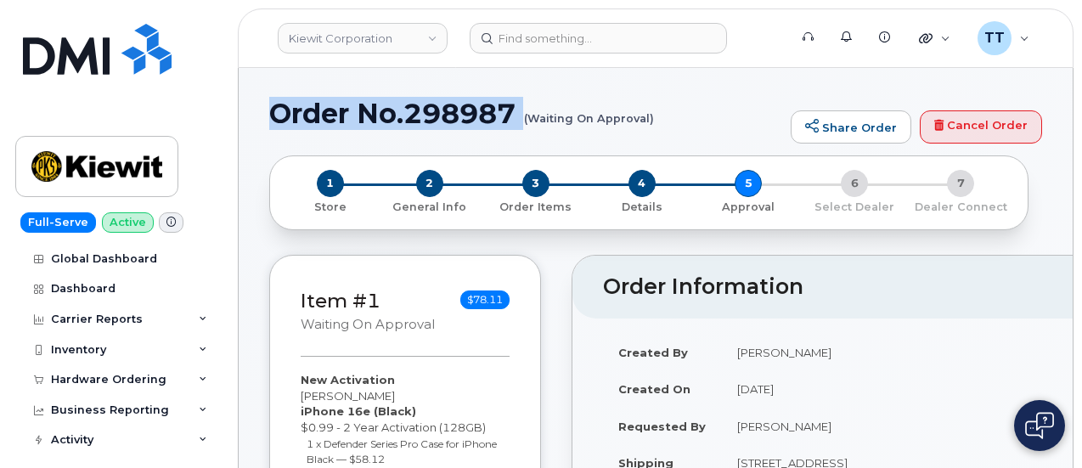
click at [399, 123] on h1 "Order No.298987 (Waiting On Approval)" at bounding box center [525, 113] width 513 height 30
copy h1 "Order No.298987"
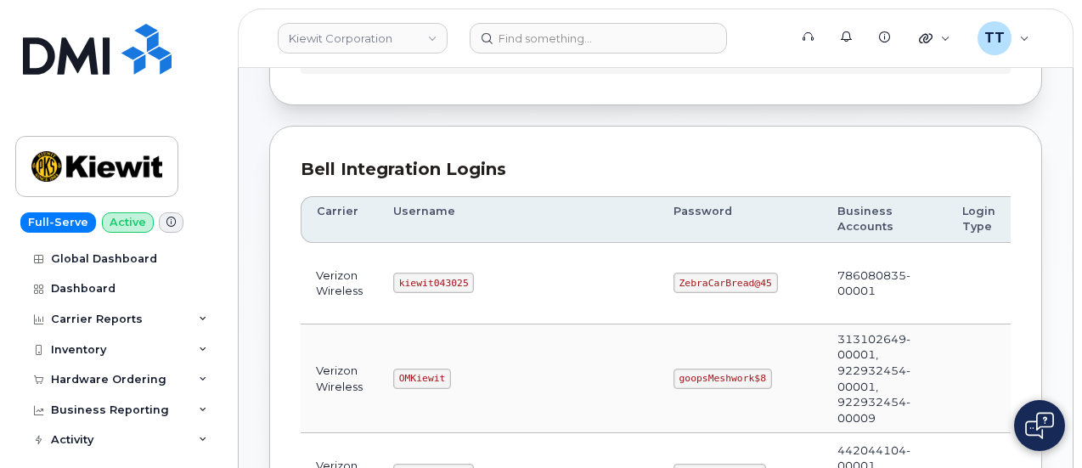
scroll to position [170, 0]
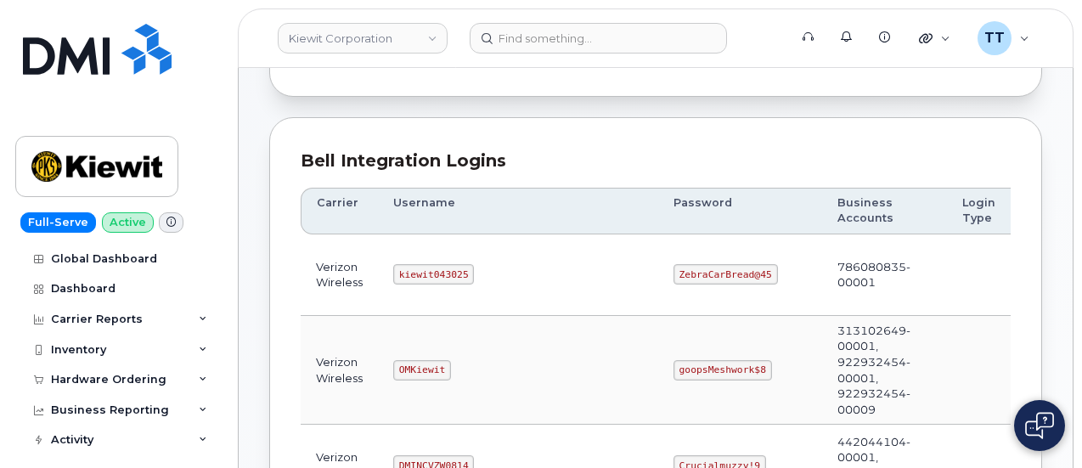
click at [400, 269] on code "kiewit043025" at bounding box center [433, 274] width 81 height 20
click at [401, 268] on code "kiewit043025" at bounding box center [433, 274] width 81 height 20
copy code "kiewit043025"
click at [673, 273] on code "ZebraCarBread@45" at bounding box center [725, 274] width 104 height 20
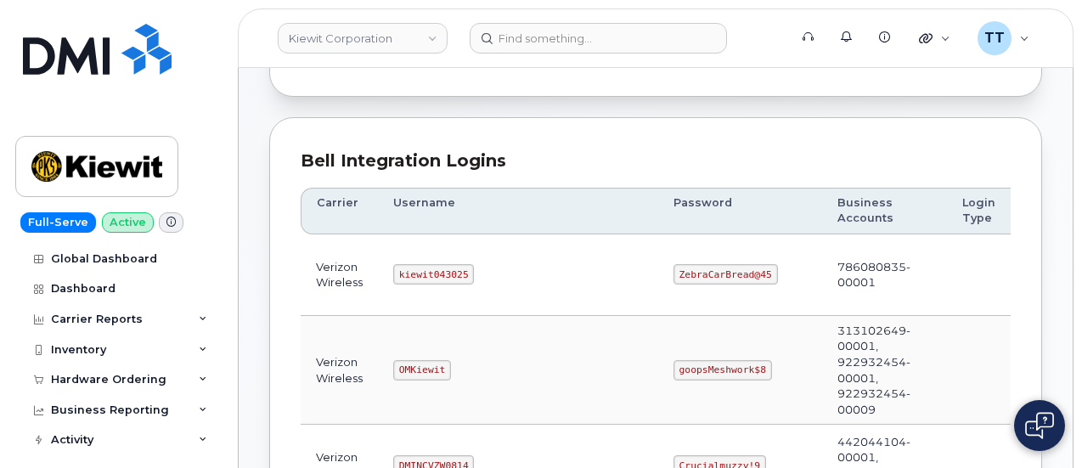
click at [673, 271] on code "ZebraCarBread@45" at bounding box center [725, 274] width 104 height 20
copy code "ZebraCarBread@45"
